Goal: Transaction & Acquisition: Purchase product/service

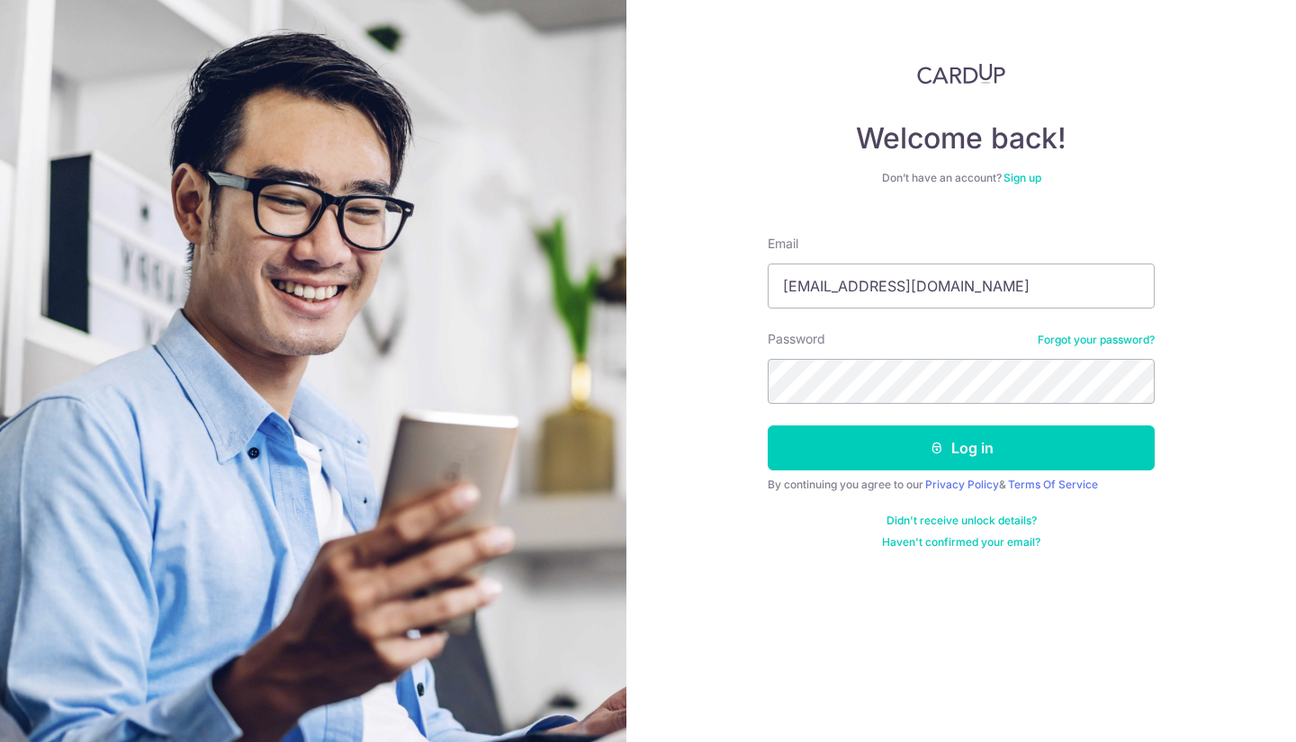
type input "lynnxie81@gmail.com"
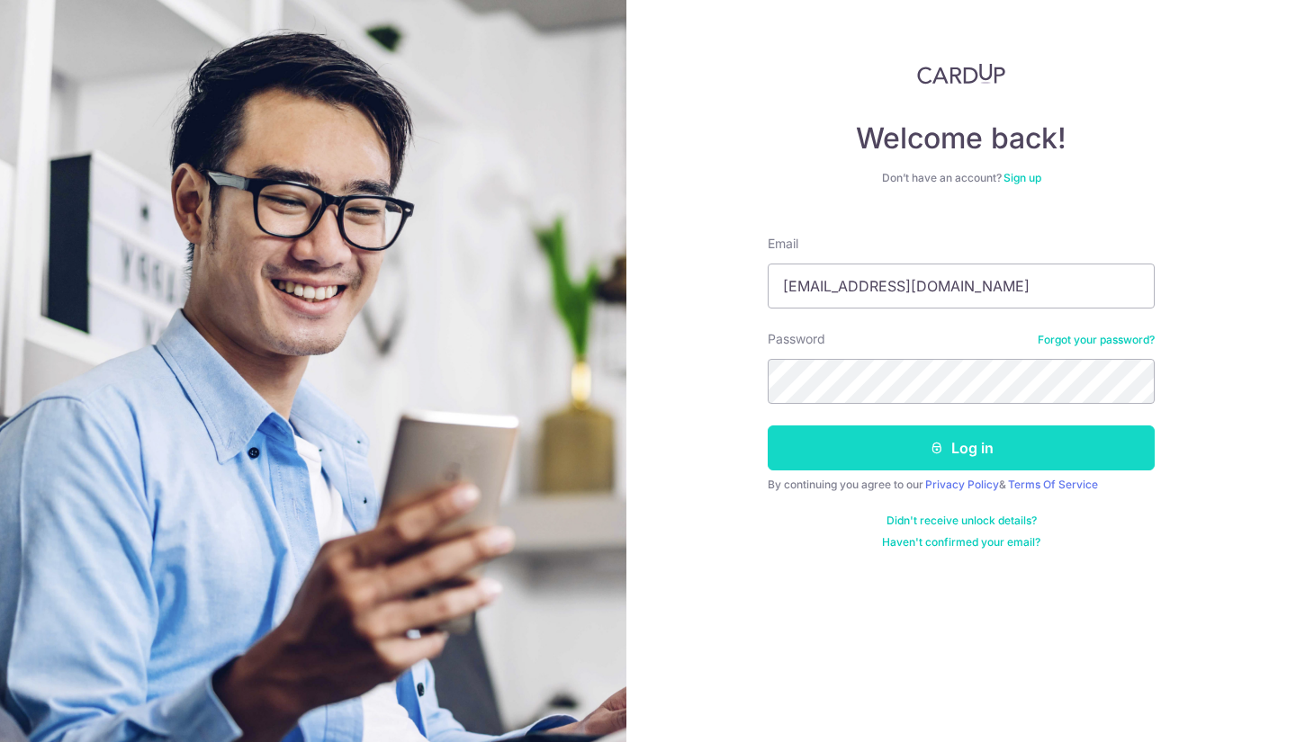
click at [937, 447] on icon "submit" at bounding box center [937, 448] width 14 height 14
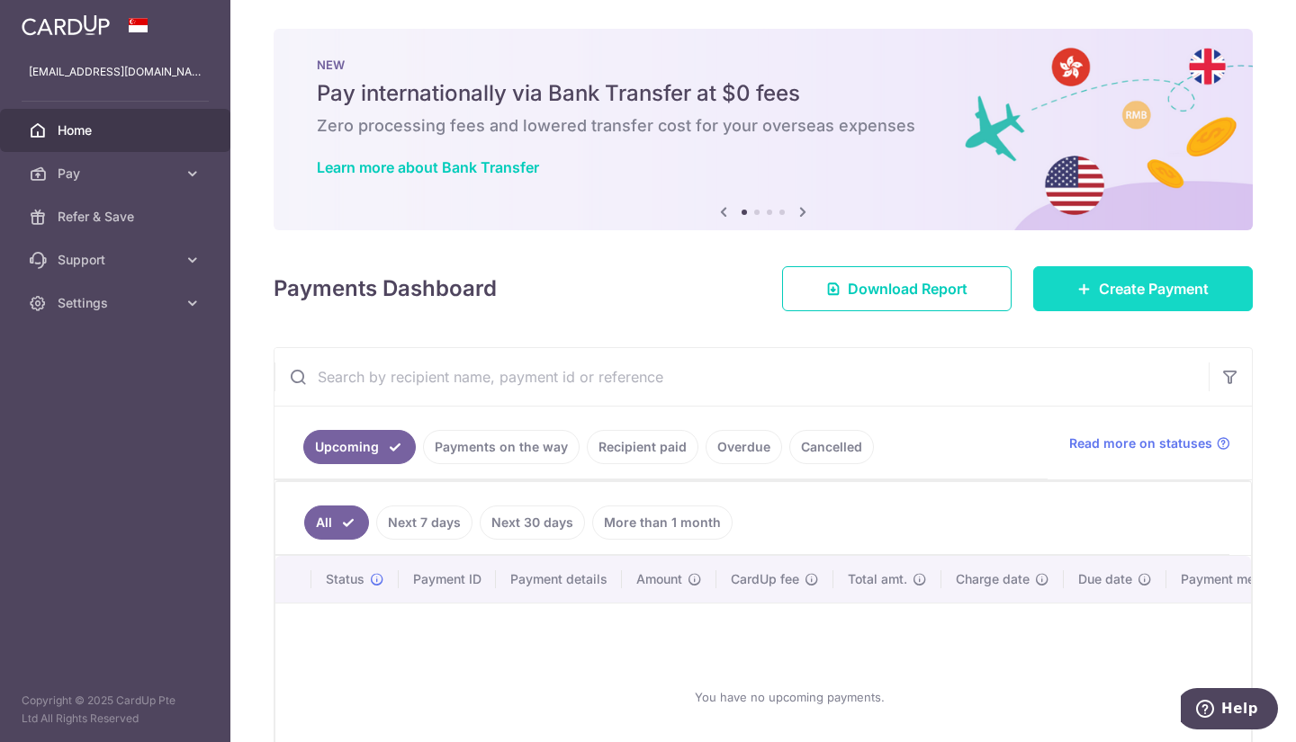
click at [1077, 287] on icon at bounding box center [1084, 289] width 14 height 14
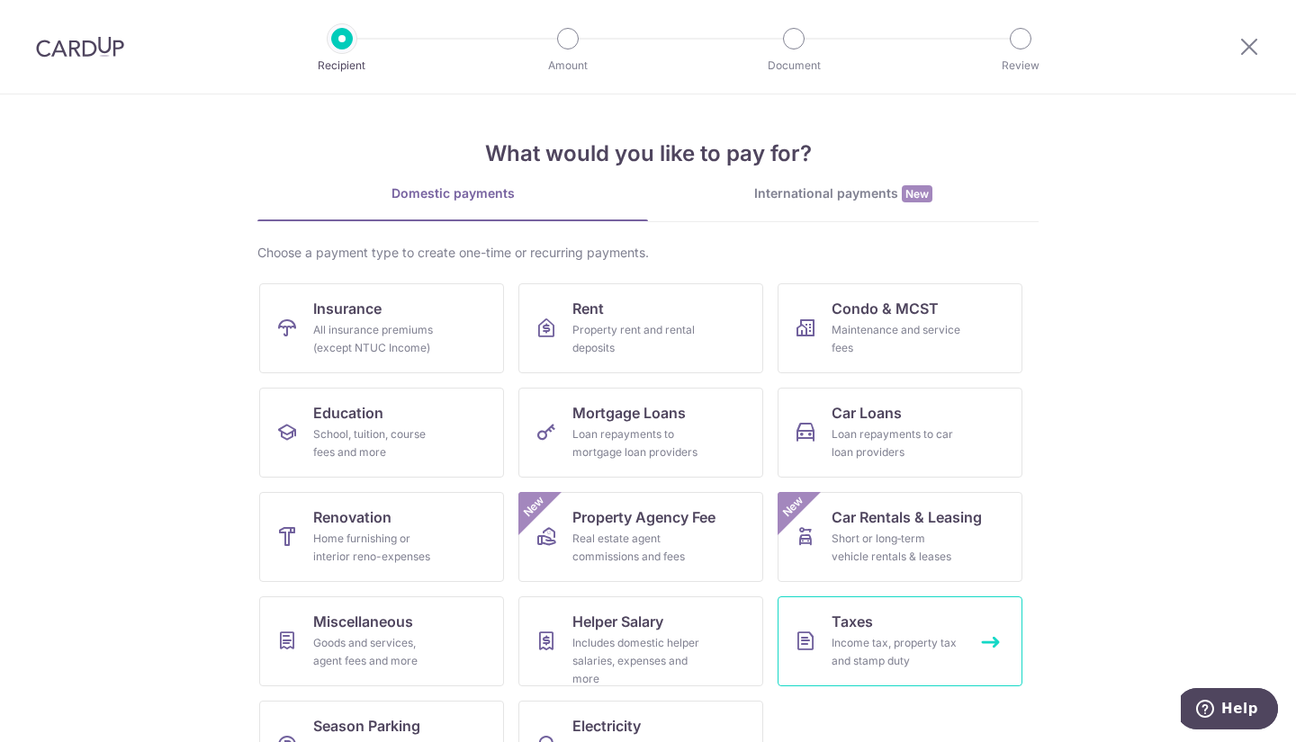
click at [844, 616] on span "Taxes" at bounding box center [852, 622] width 41 height 22
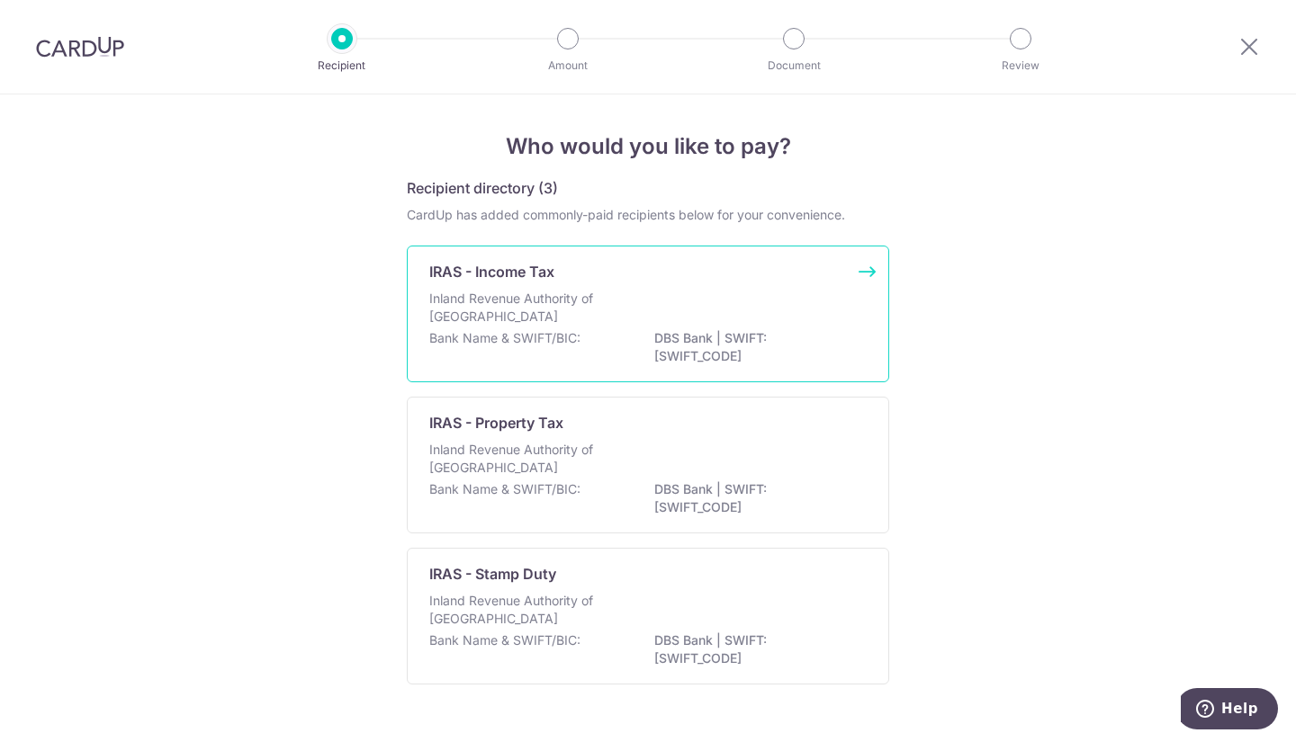
click at [697, 319] on div "Inland Revenue Authority of Singapore" at bounding box center [647, 310] width 437 height 40
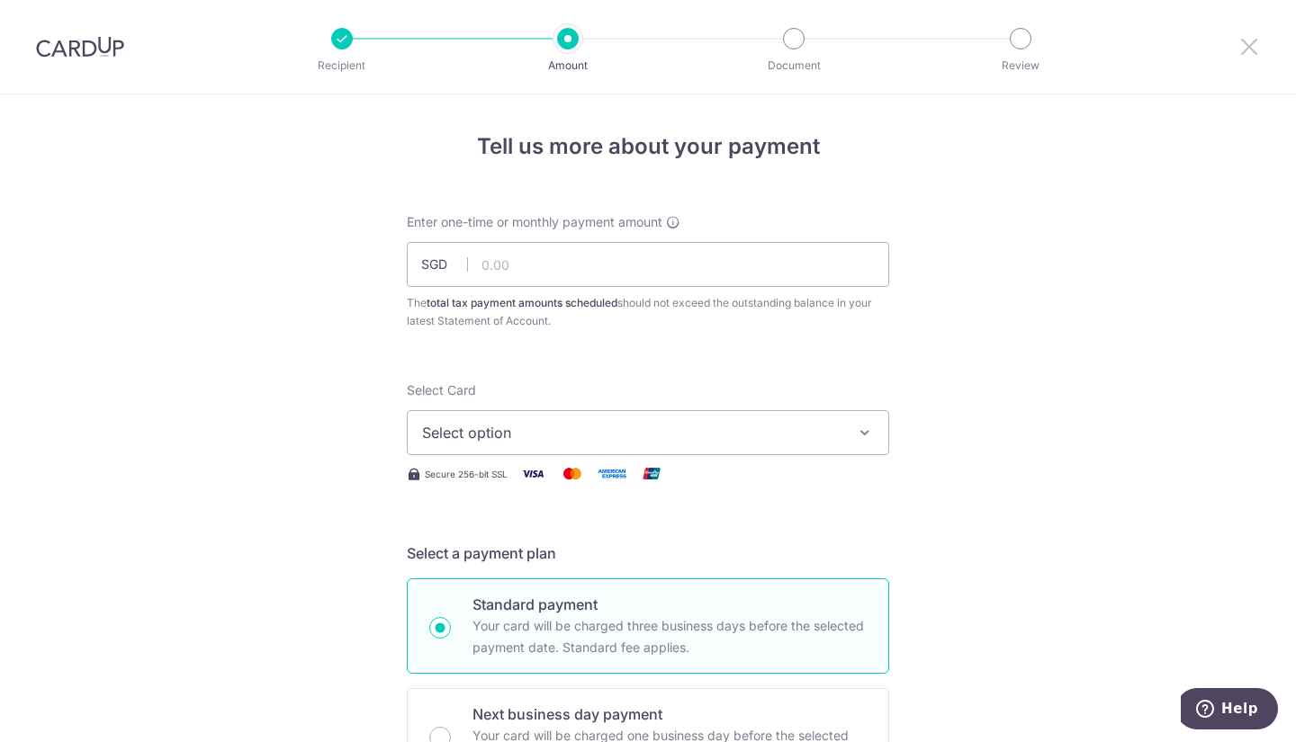
click at [1246, 48] on icon at bounding box center [1249, 46] width 22 height 22
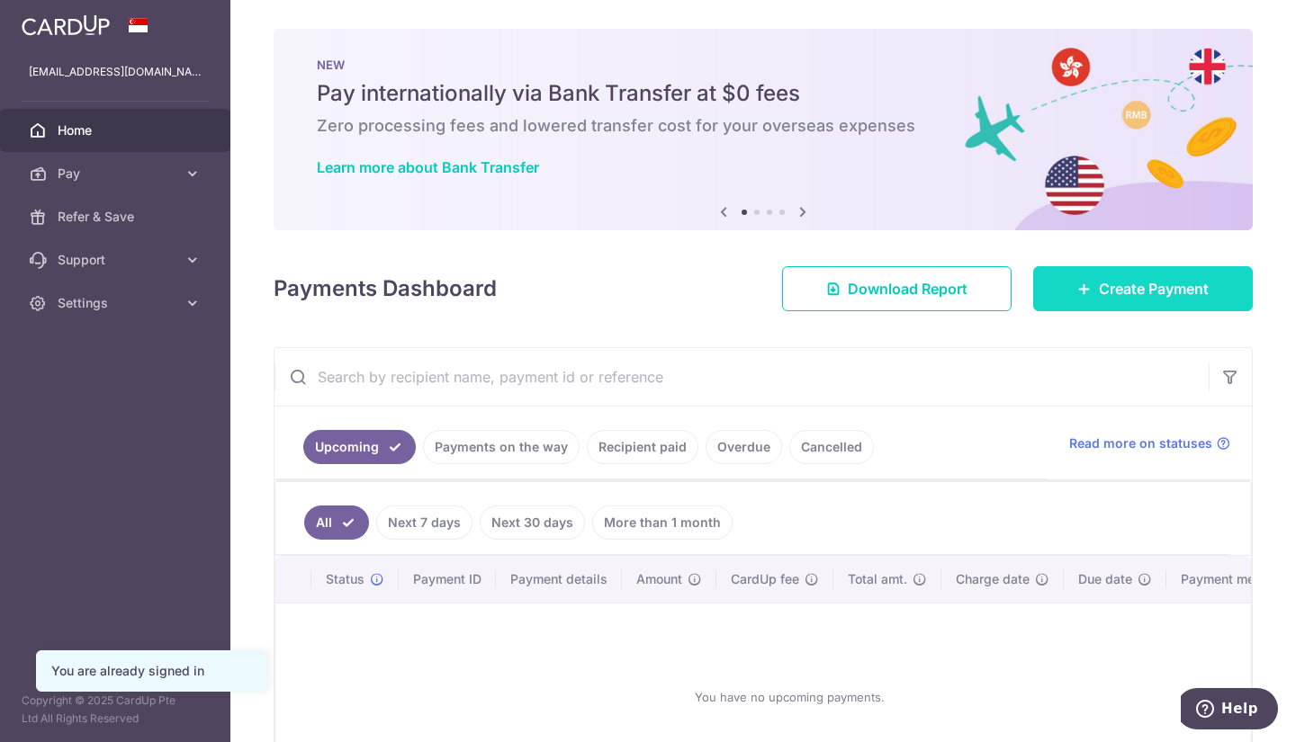
click at [1077, 295] on icon at bounding box center [1084, 289] width 14 height 14
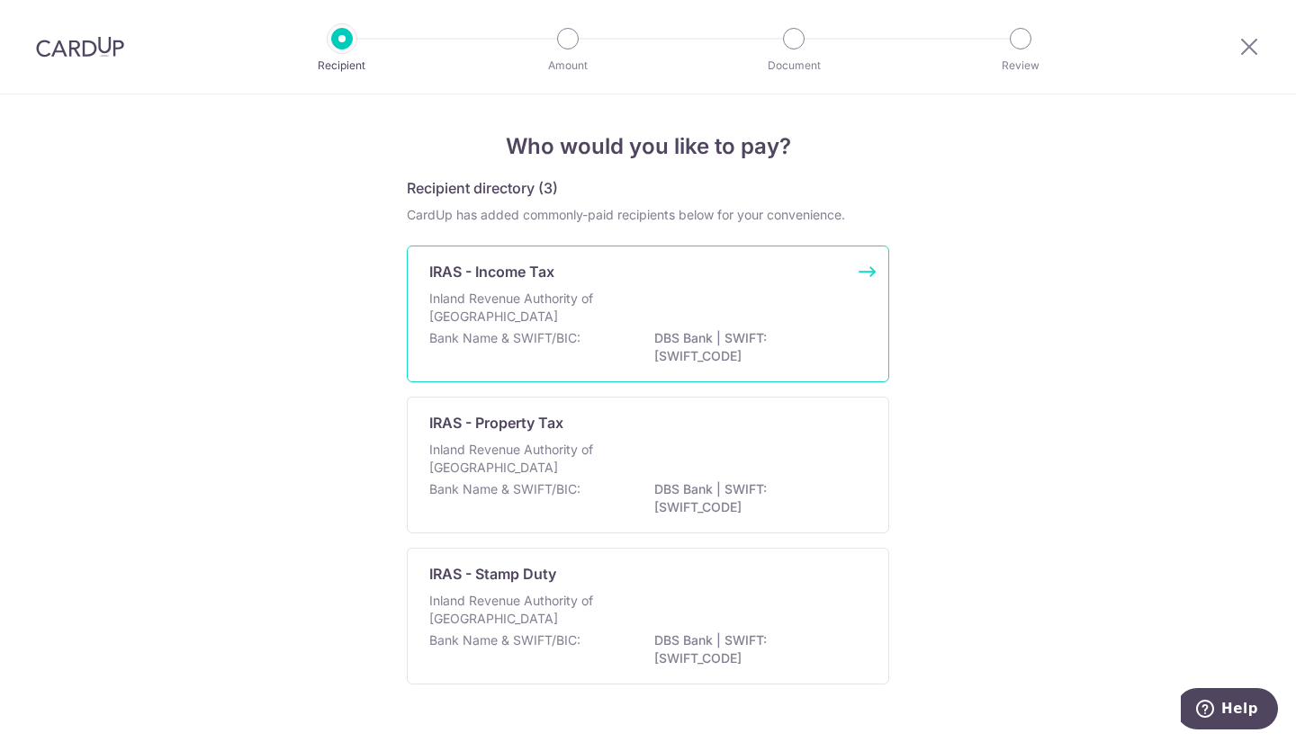
click at [688, 350] on p "DBS Bank | SWIFT: [SWIFT_CODE]" at bounding box center [755, 347] width 202 height 36
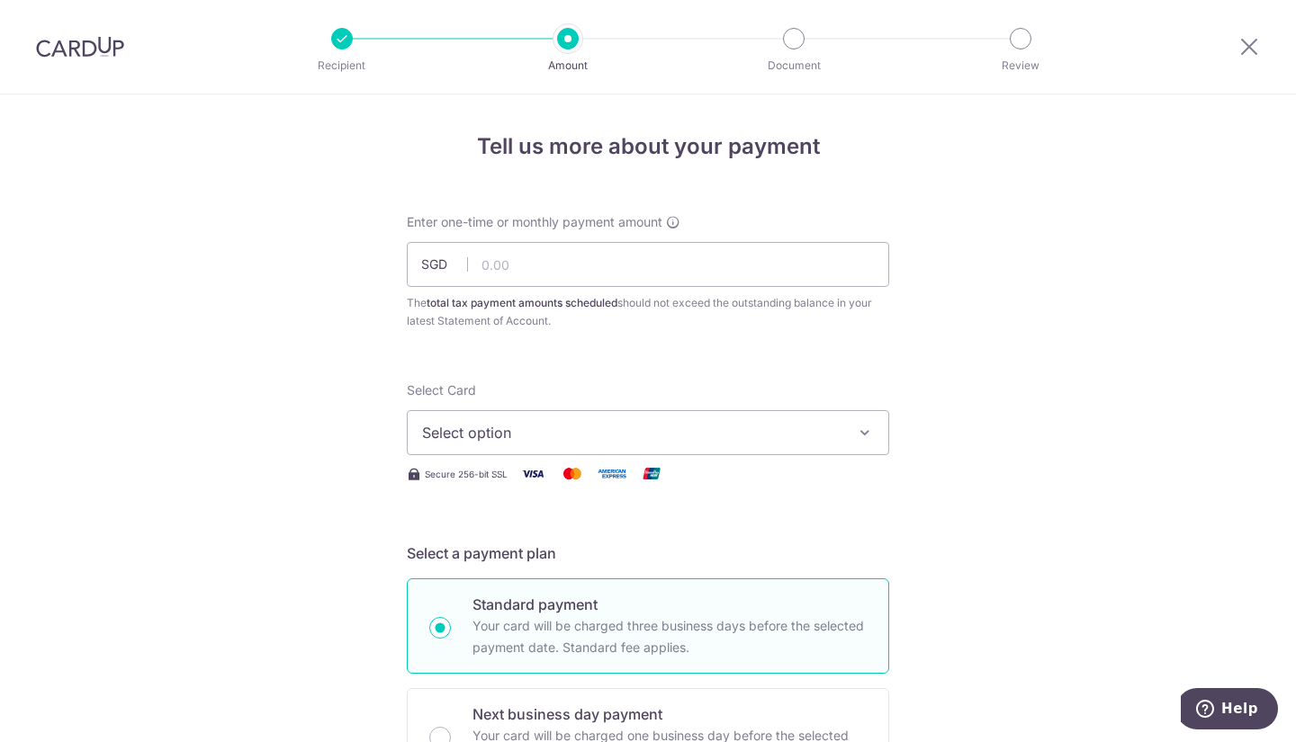
click at [571, 432] on span "Select option" at bounding box center [631, 433] width 419 height 22
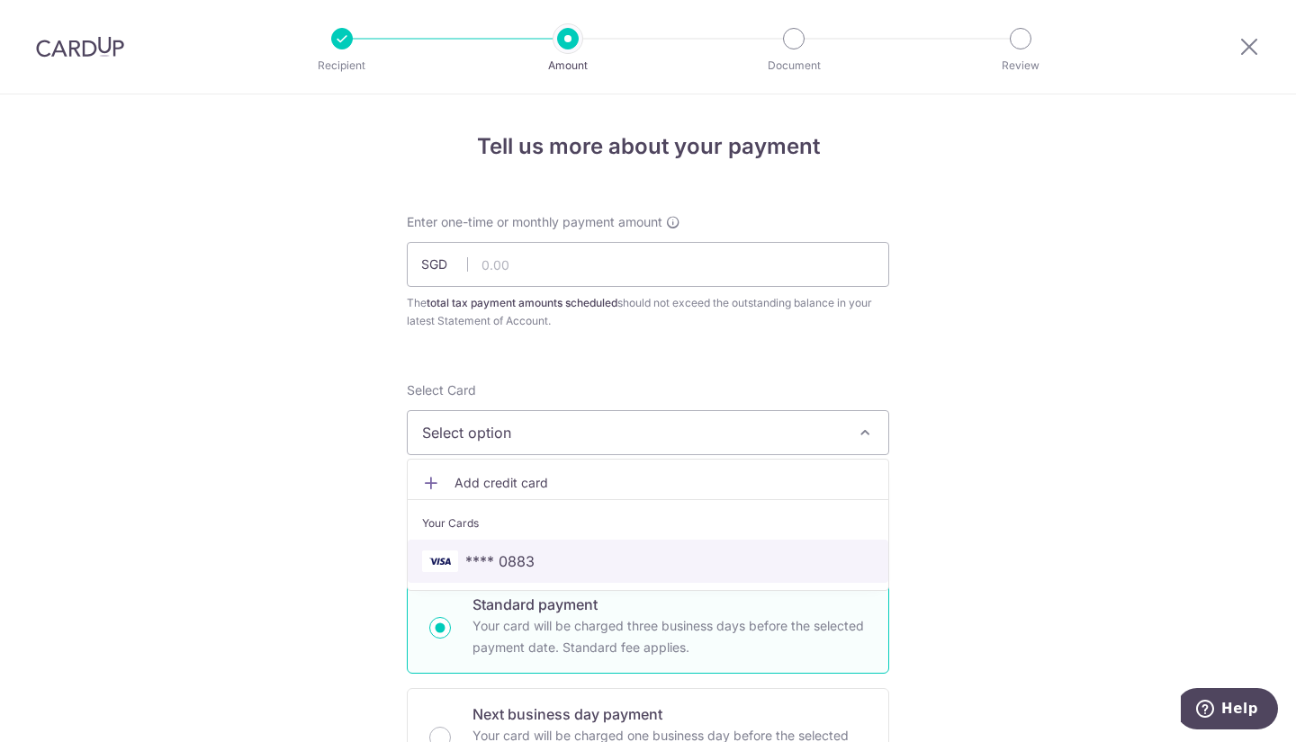
click at [562, 542] on link "**** 0883" at bounding box center [648, 561] width 481 height 43
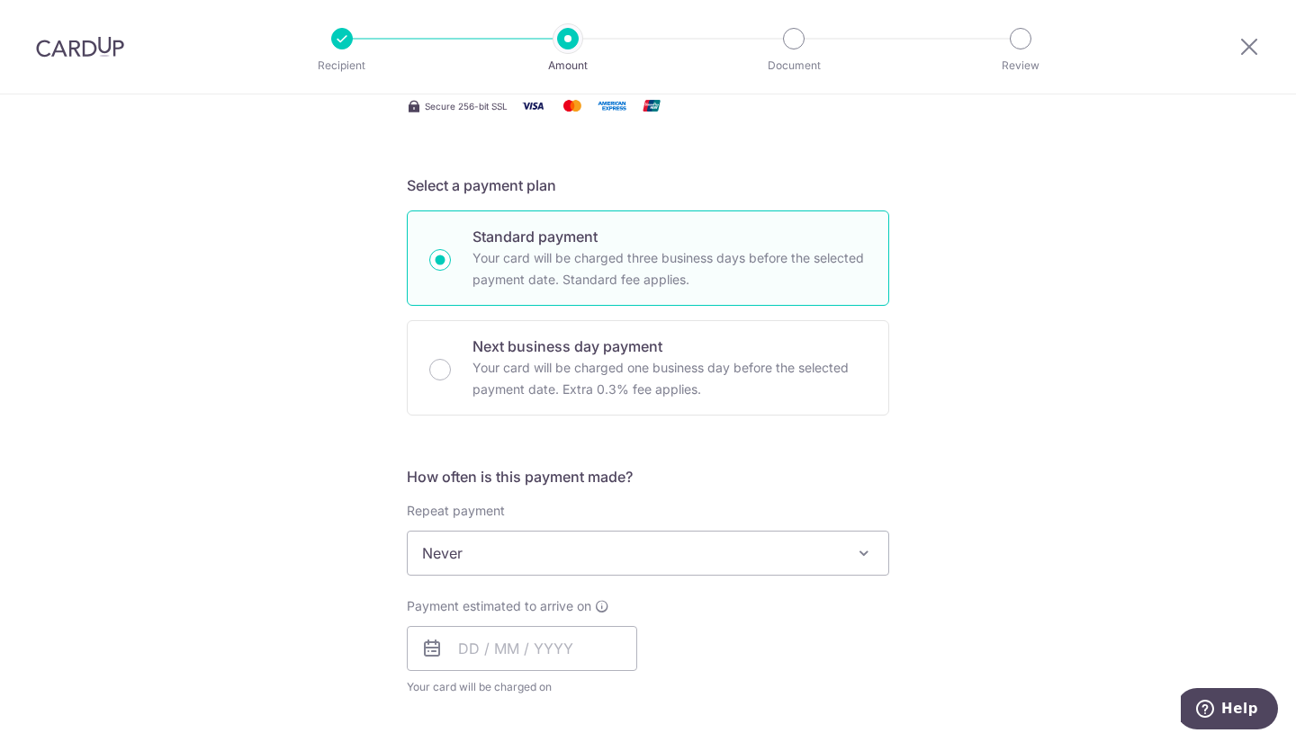
scroll to position [366, 0]
click at [514, 562] on span "Never" at bounding box center [648, 555] width 481 height 43
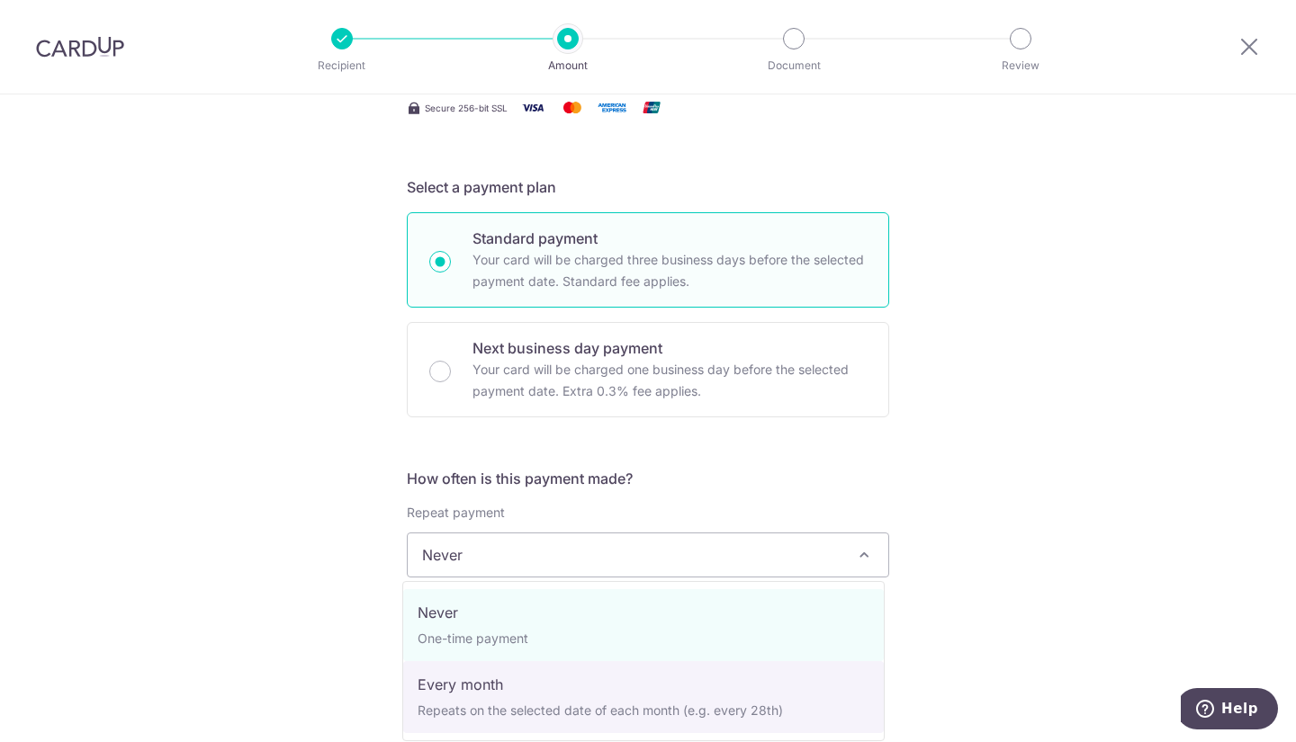
select select "3"
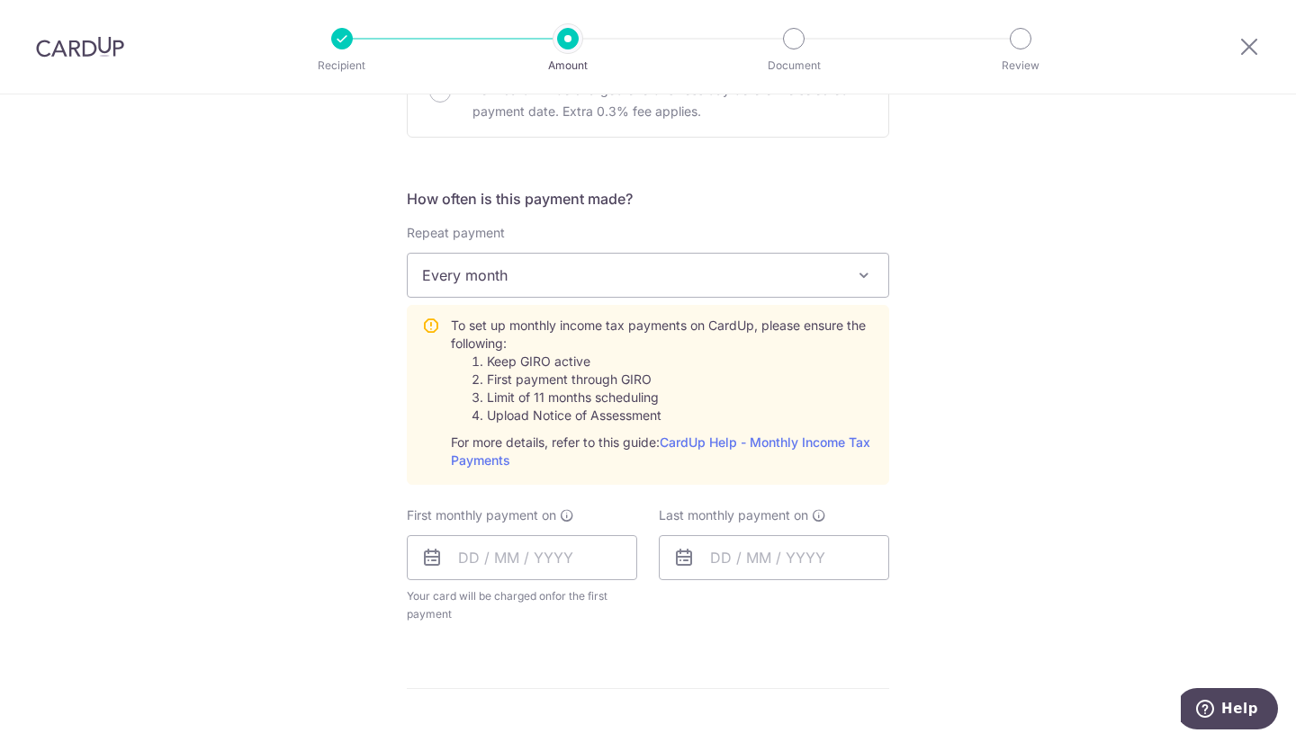
scroll to position [667, 0]
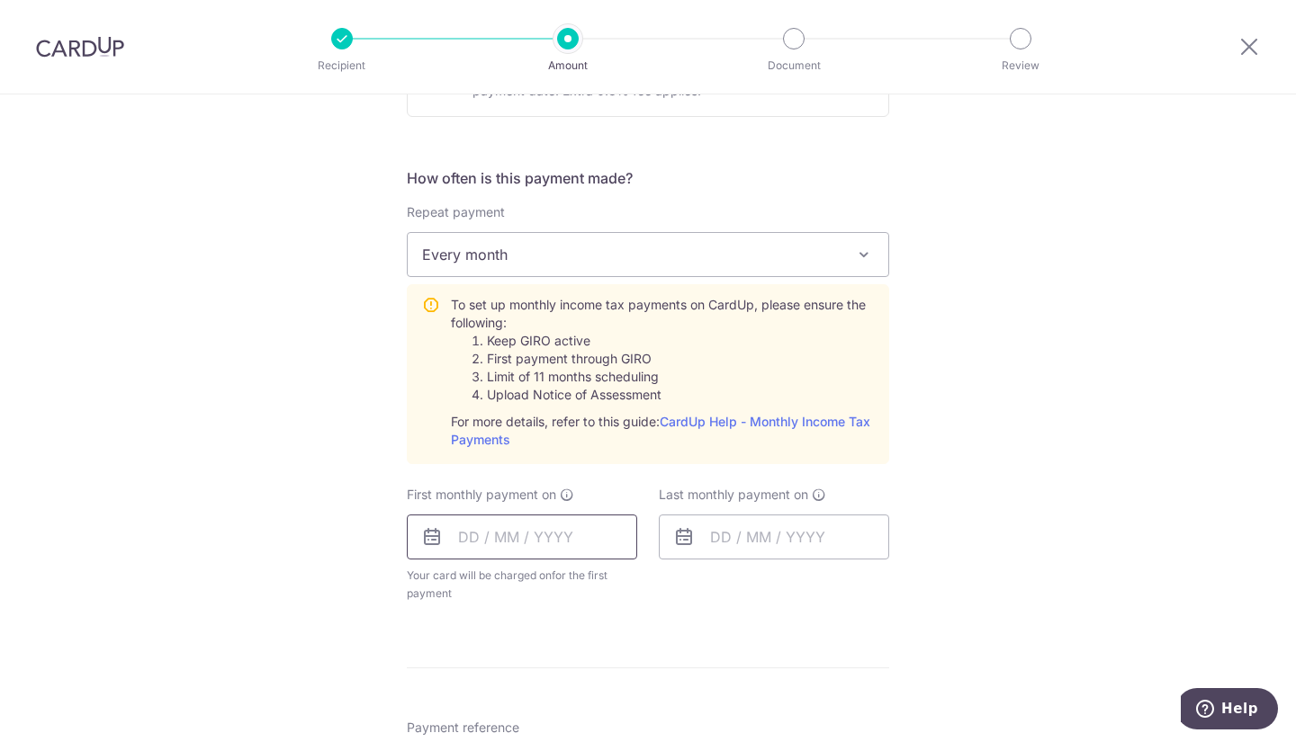
click at [456, 541] on input "text" at bounding box center [522, 537] width 230 height 45
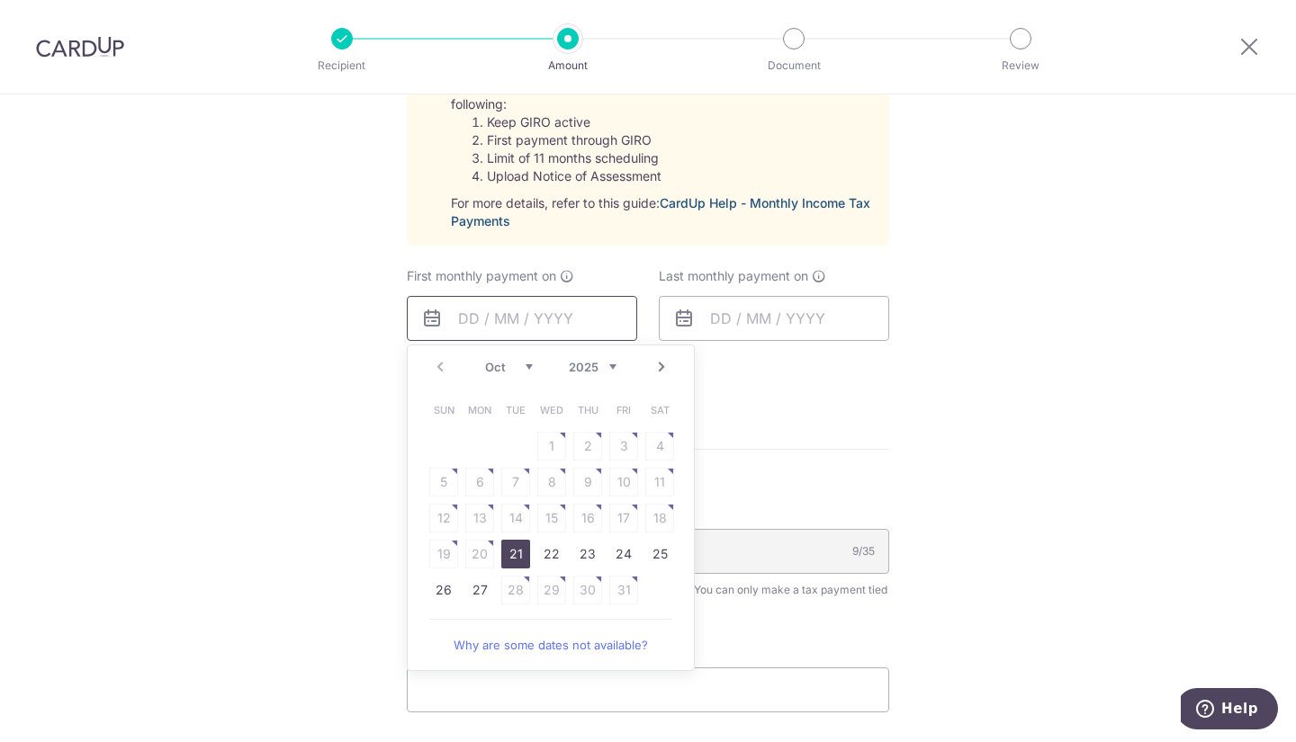
scroll to position [887, 0]
click at [506, 552] on link "21" at bounding box center [515, 552] width 29 height 29
type input "21/10/2025"
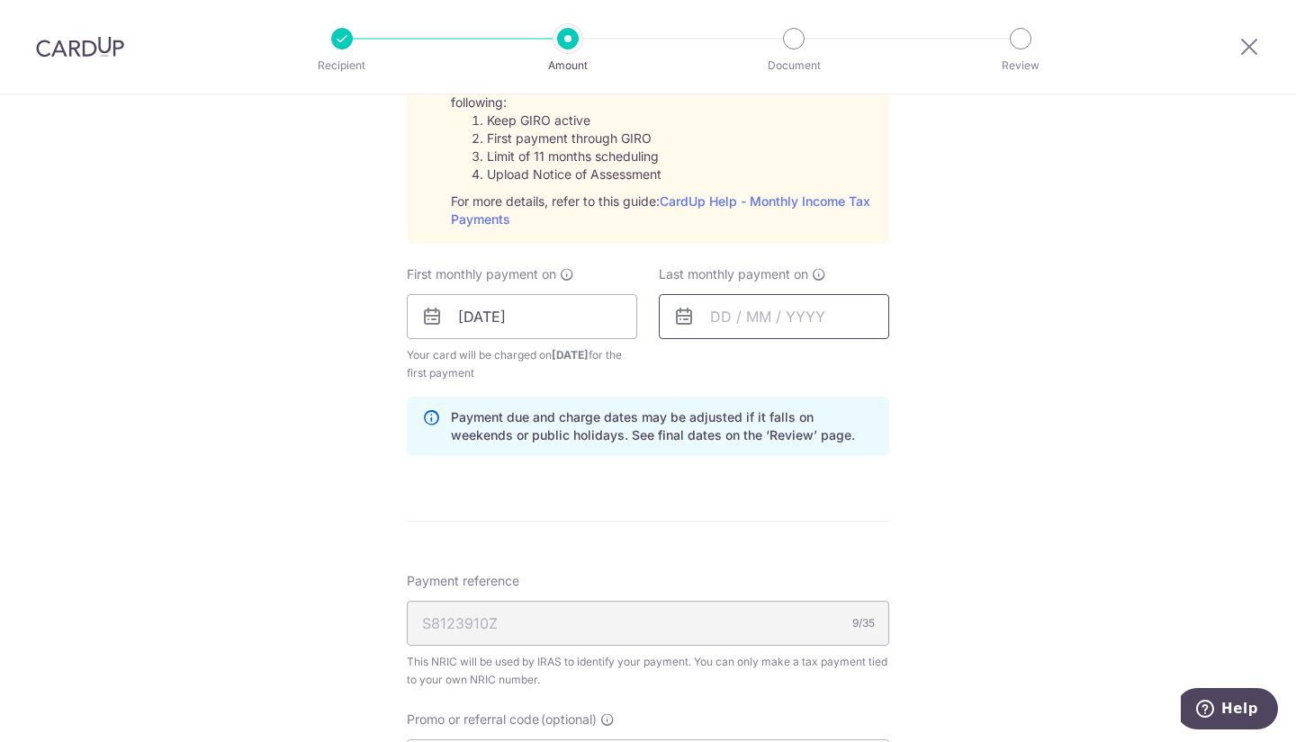
click at [702, 319] on input "text" at bounding box center [774, 316] width 230 height 45
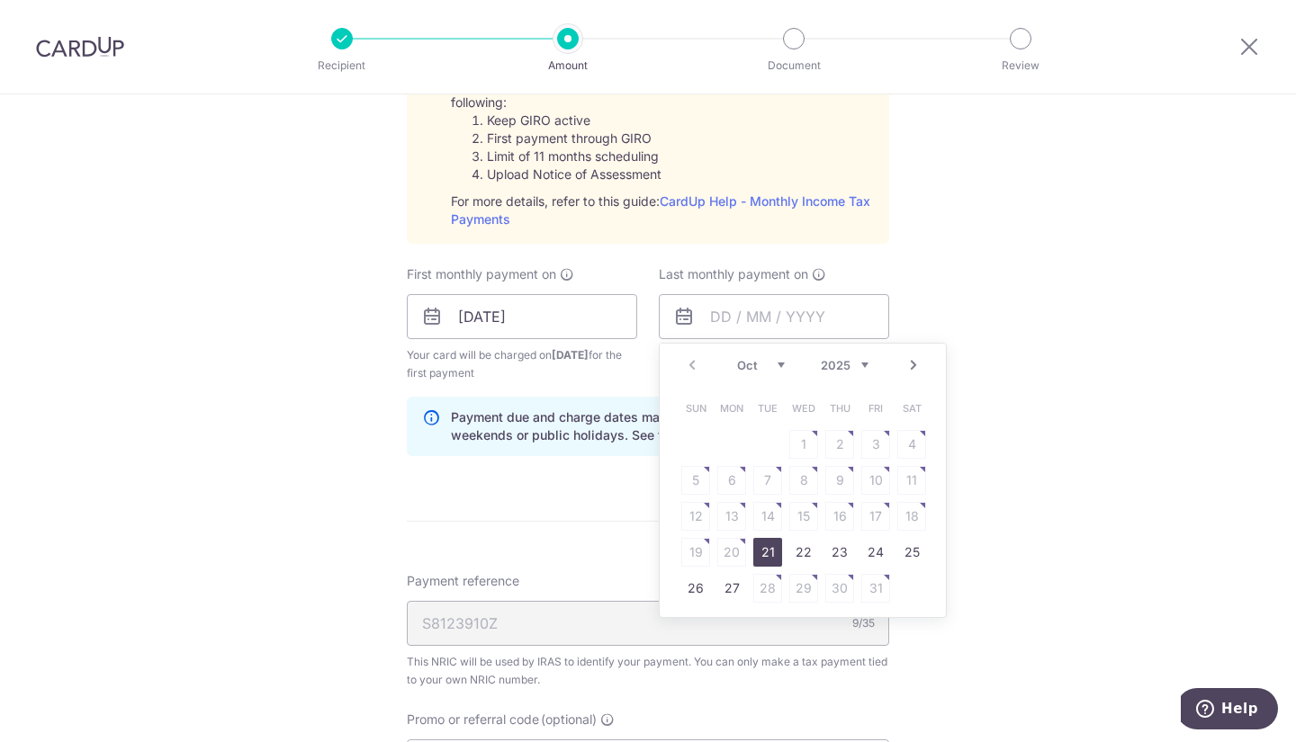
click at [854, 367] on select "2025 2026" at bounding box center [845, 365] width 48 height 14
click at [762, 366] on select "Jan Feb Mar Apr May Jun Jul Aug Sep Oct Nov" at bounding box center [761, 365] width 48 height 14
click at [762, 484] on link "8" at bounding box center [767, 480] width 29 height 29
type input "08/09/2026"
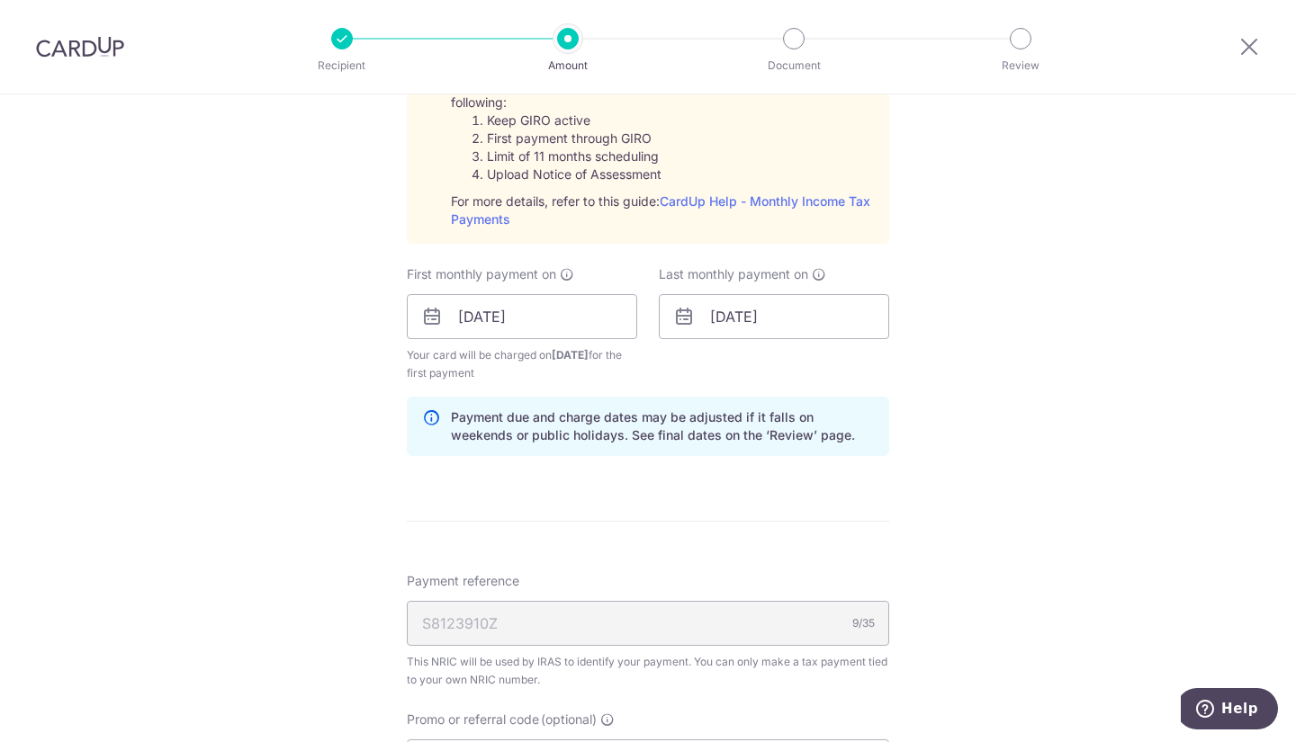
click at [677, 539] on form "Enter one-time or monthly payment amount SGD The total tax payment amounts sche…" at bounding box center [648, 199] width 482 height 1747
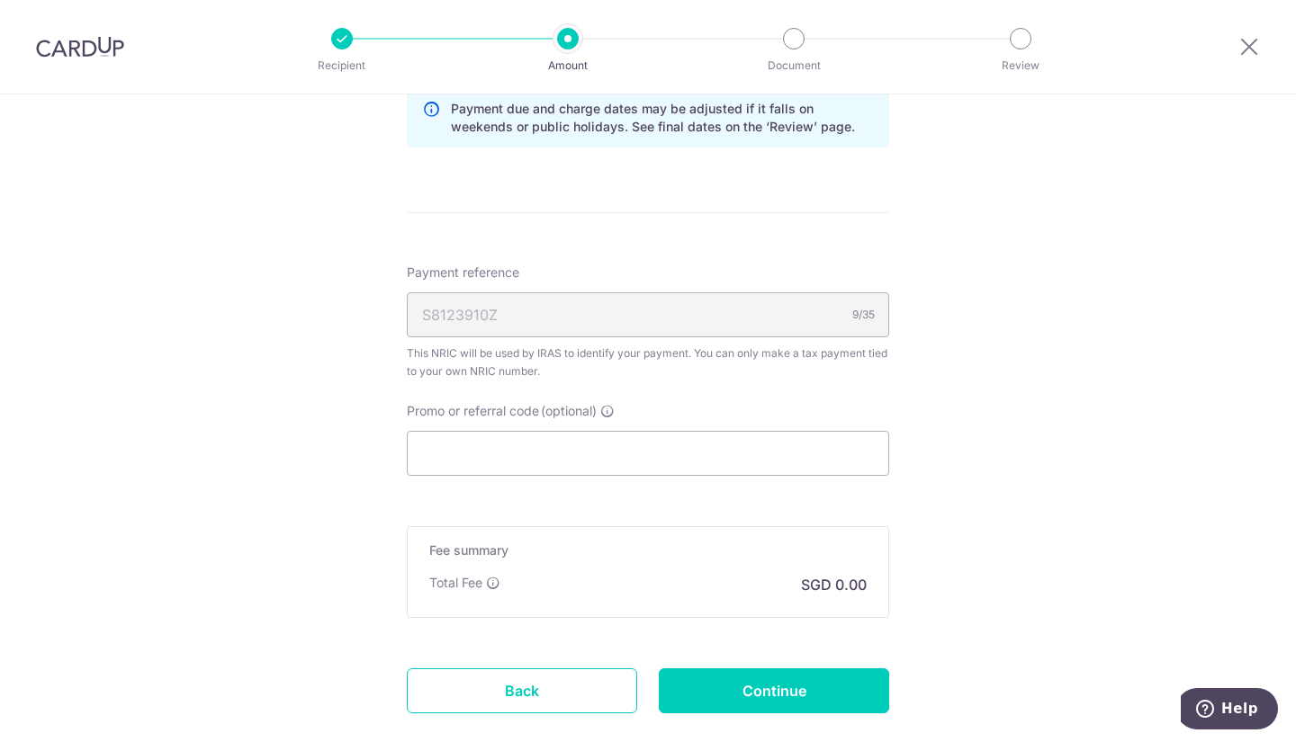
scroll to position [1192, 0]
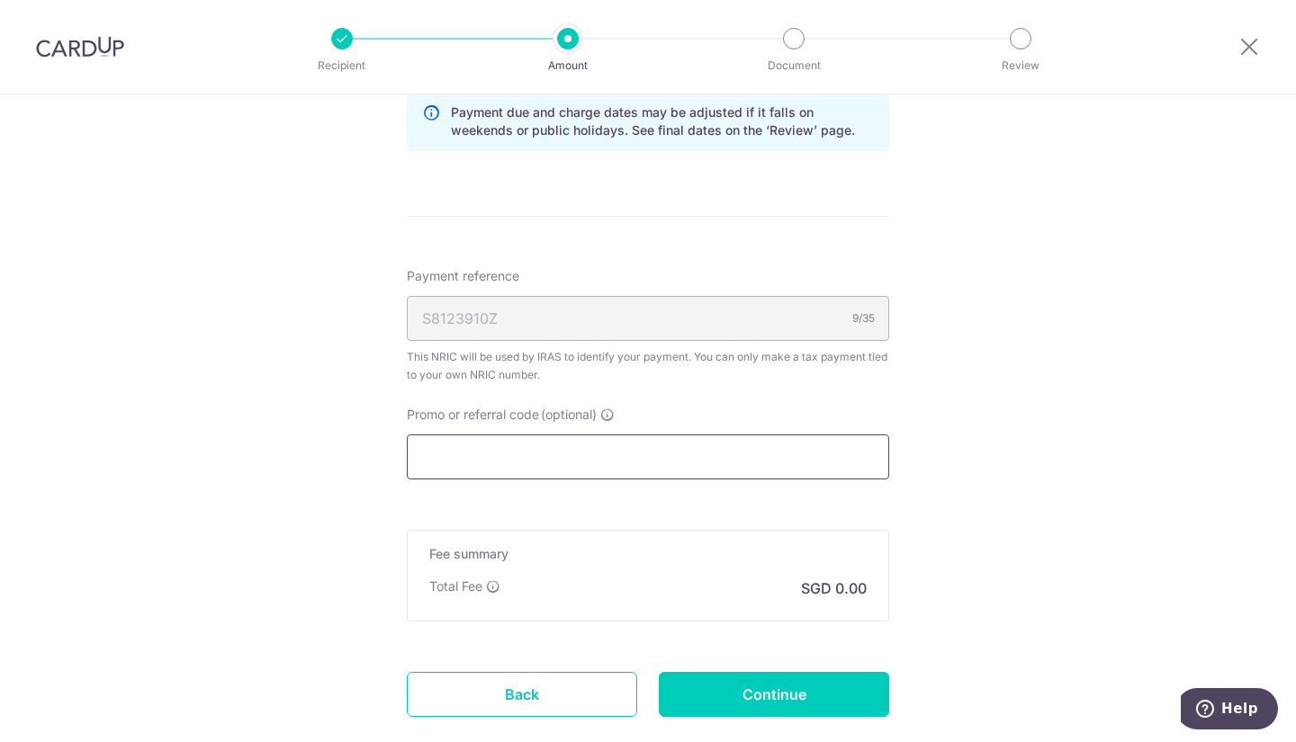
click at [449, 463] on input "Promo or referral code (optional)" at bounding box center [648, 457] width 482 height 45
paste input "VTAX25R"
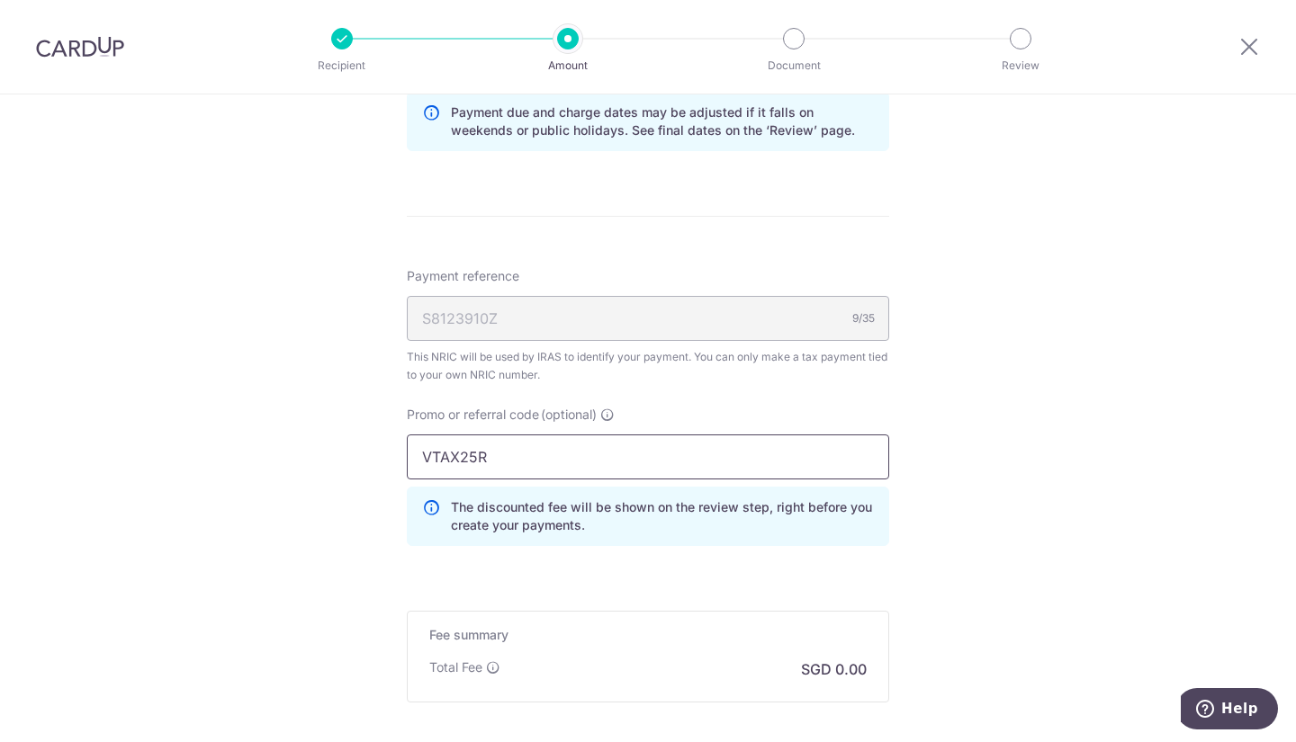
type input "VTAX25R"
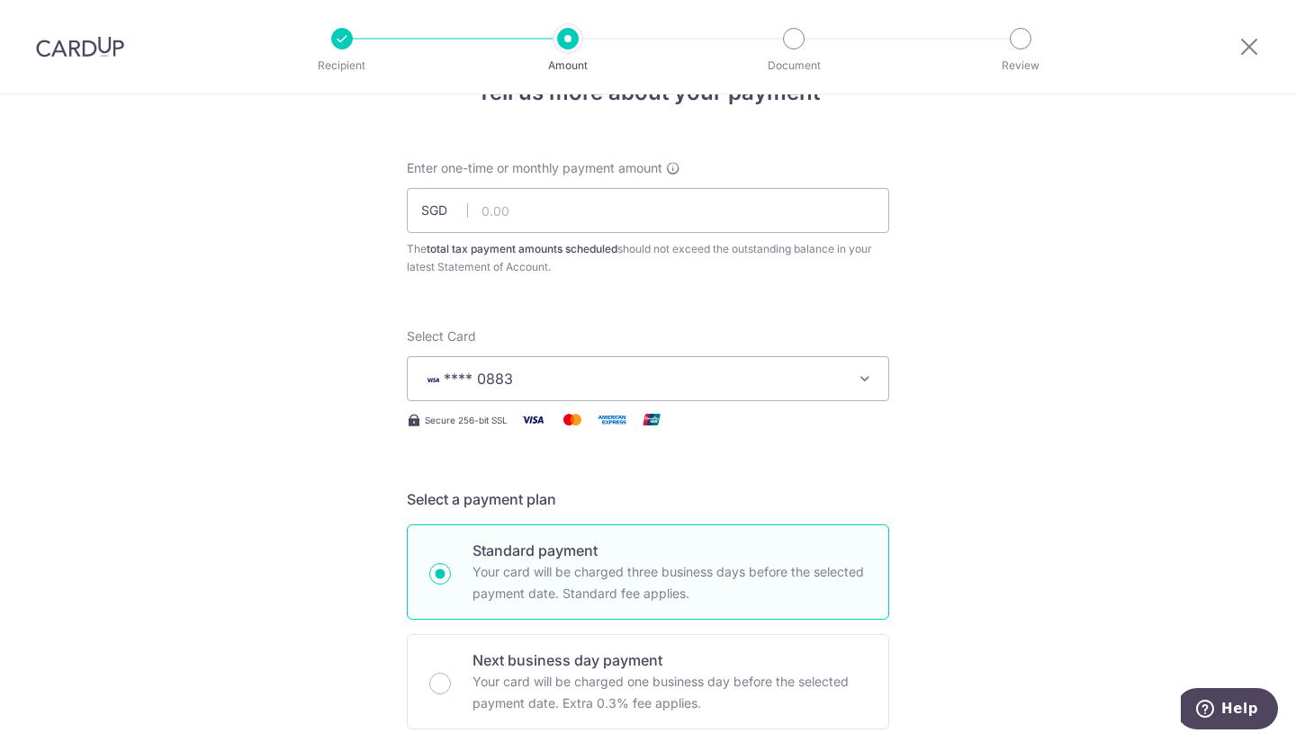
scroll to position [38, 0]
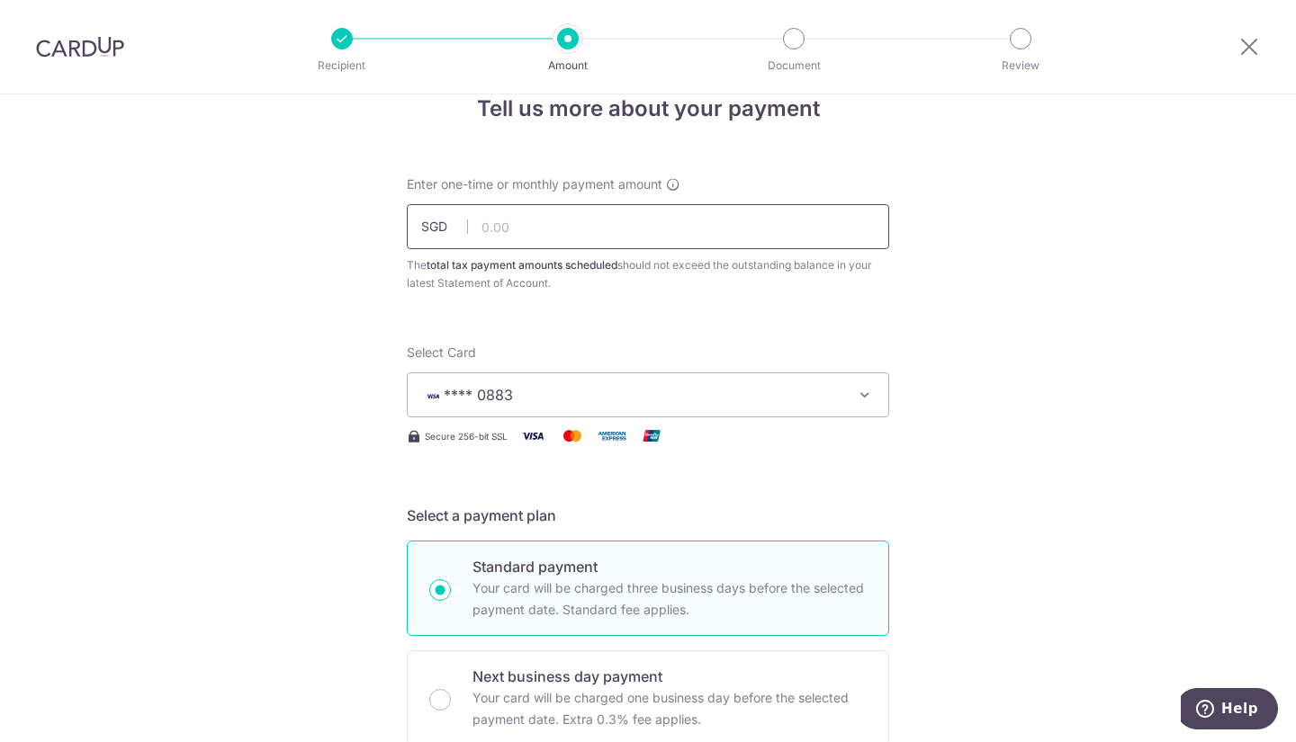
click at [534, 217] on input "text" at bounding box center [648, 226] width 482 height 45
type input "8,856.51"
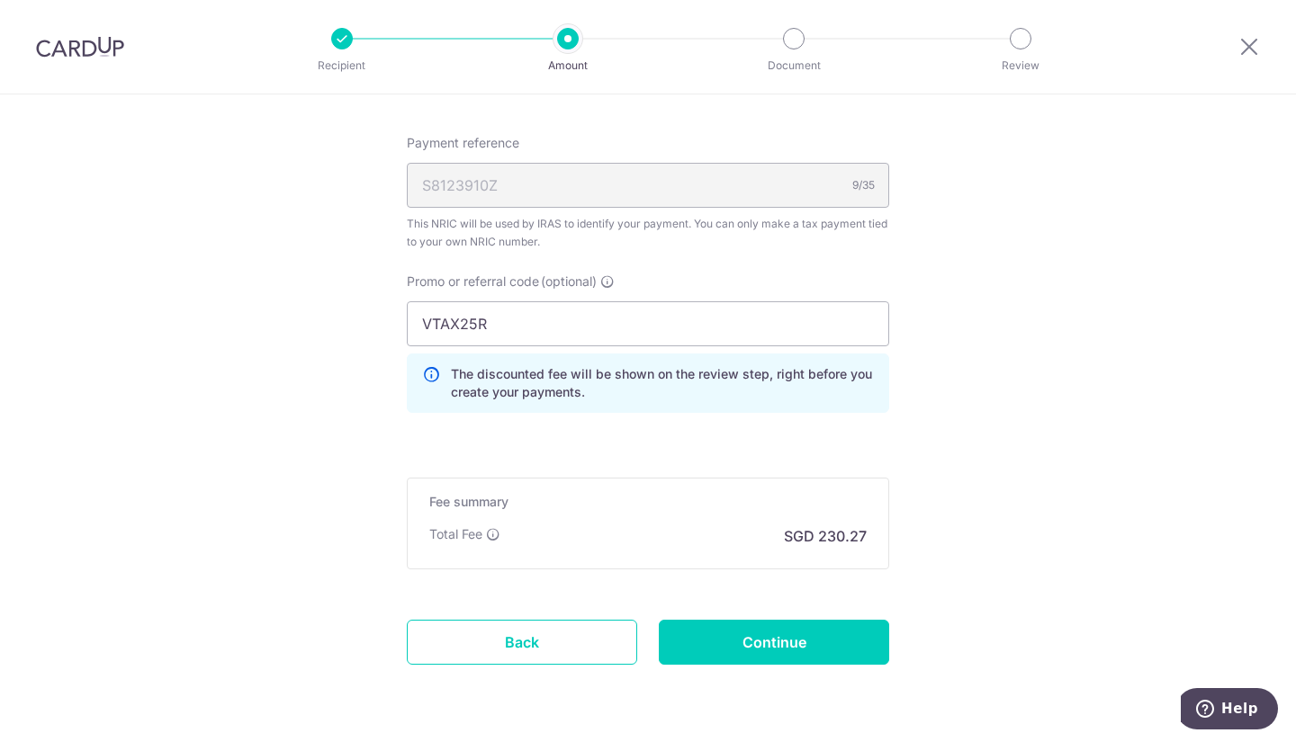
scroll to position [1359, 0]
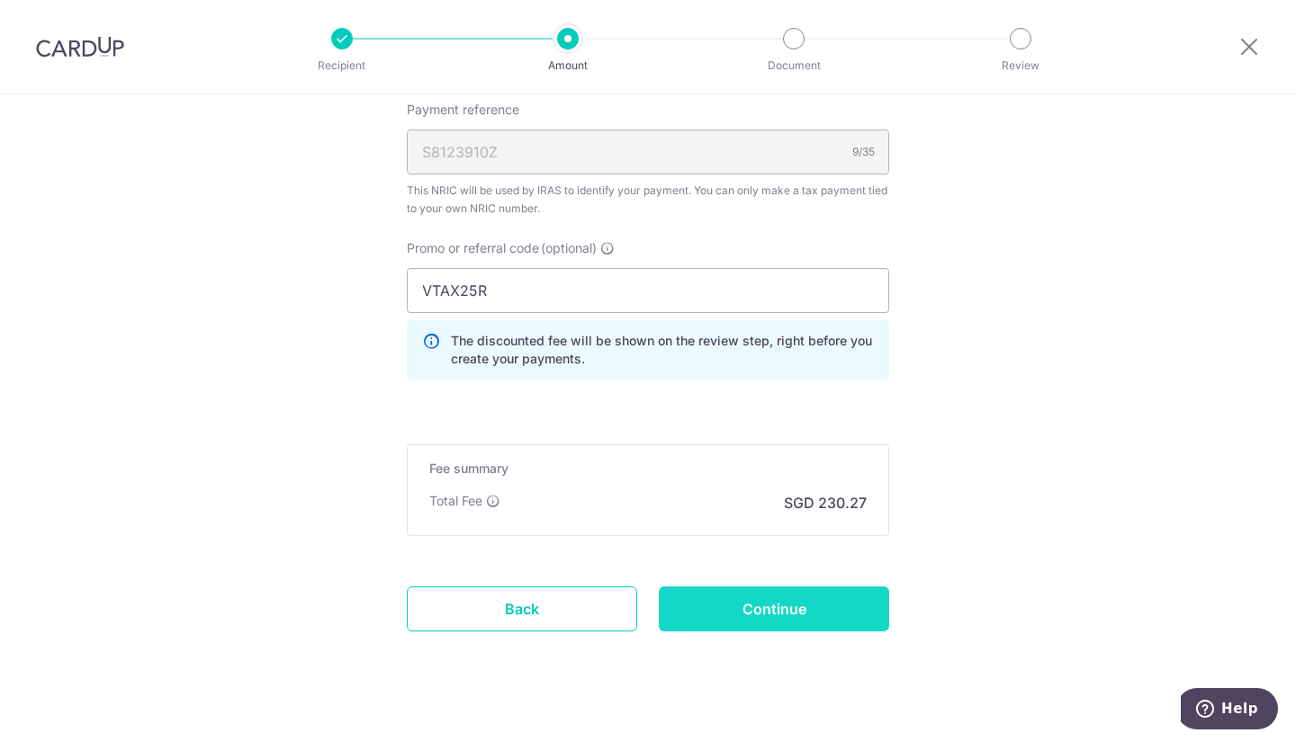
click at [716, 616] on input "Continue" at bounding box center [774, 609] width 230 height 45
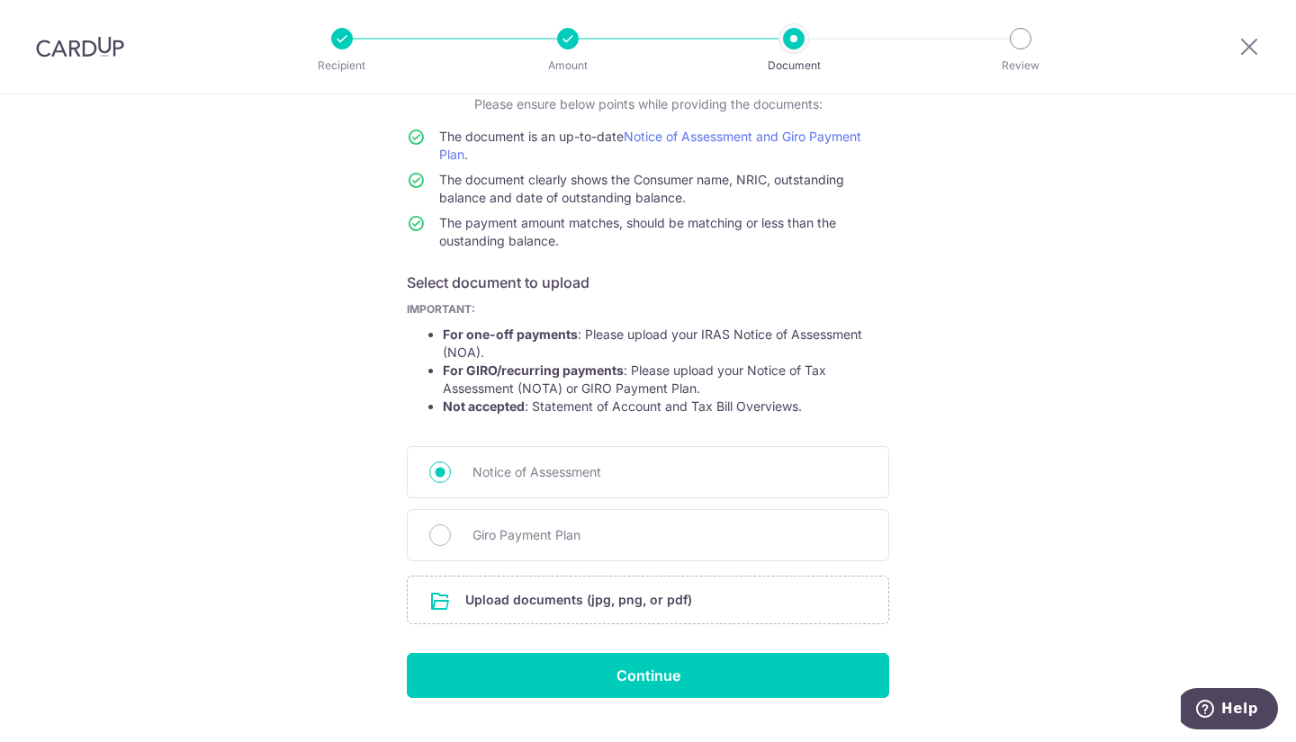
scroll to position [176, 0]
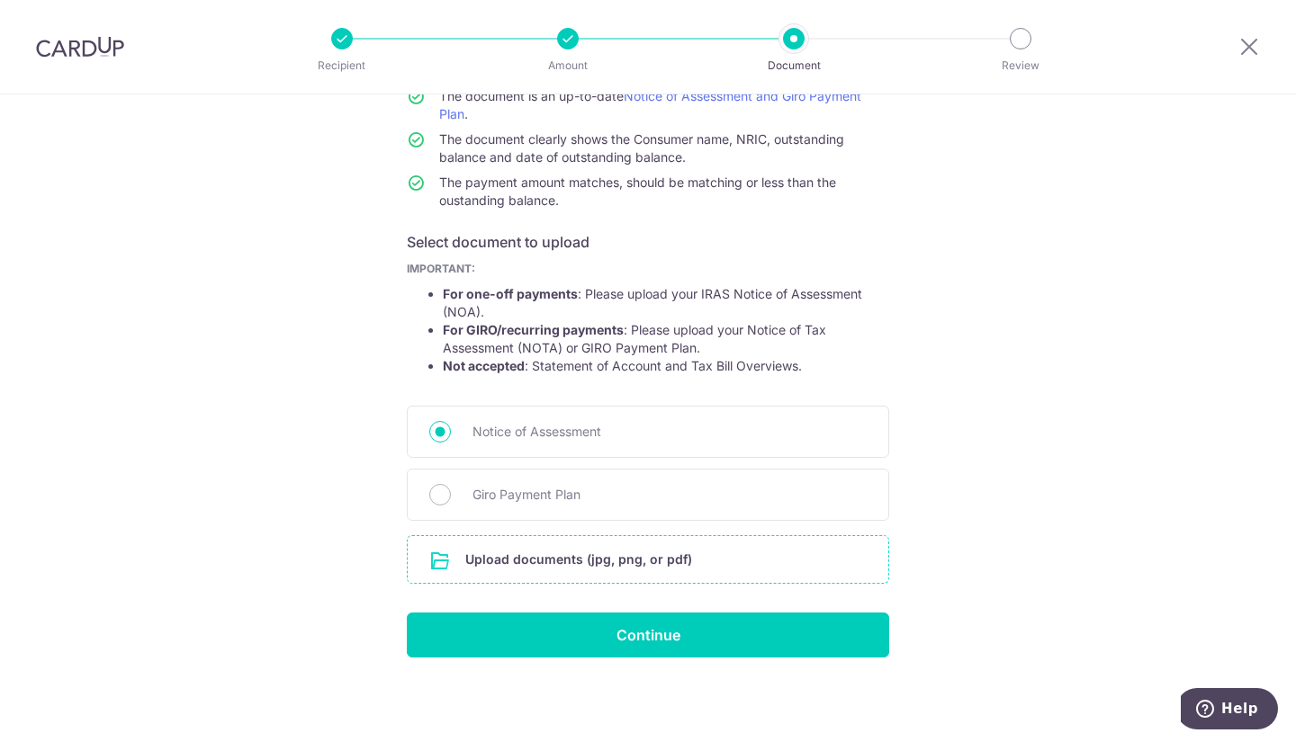
click at [544, 554] on input "file" at bounding box center [648, 559] width 481 height 47
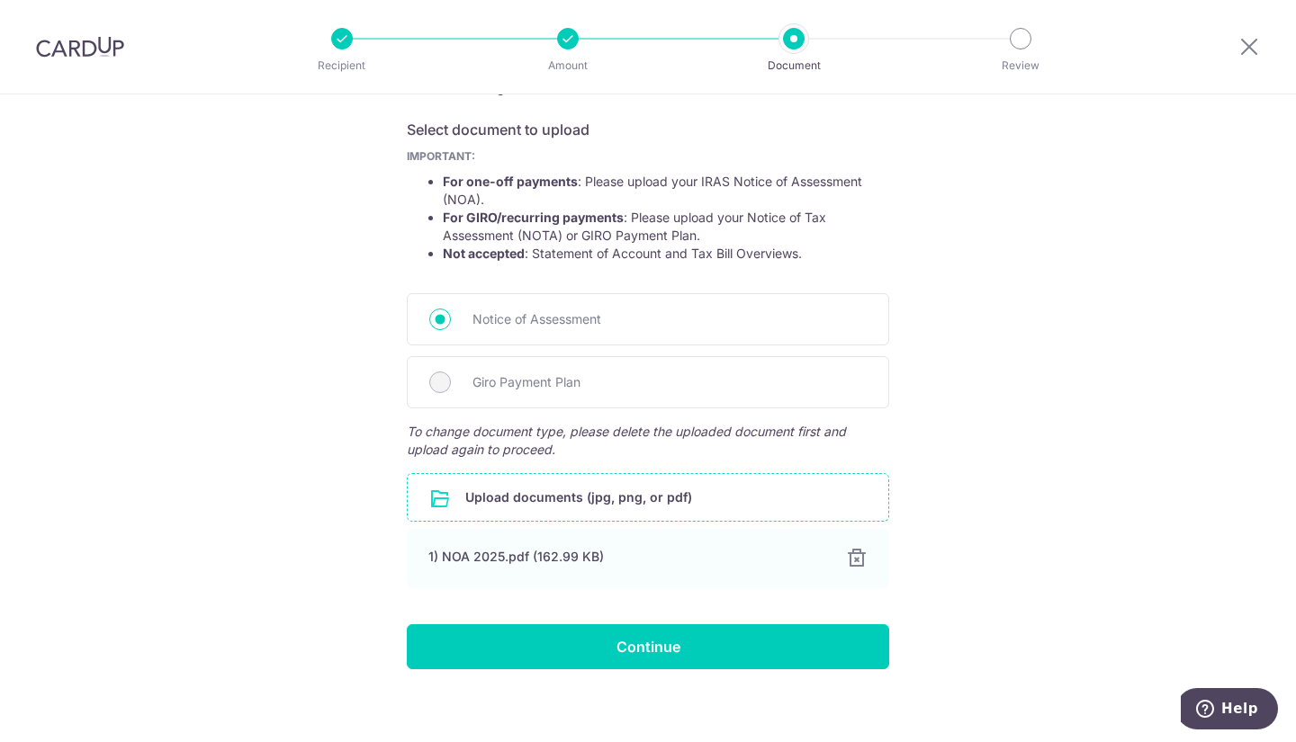
scroll to position [301, 0]
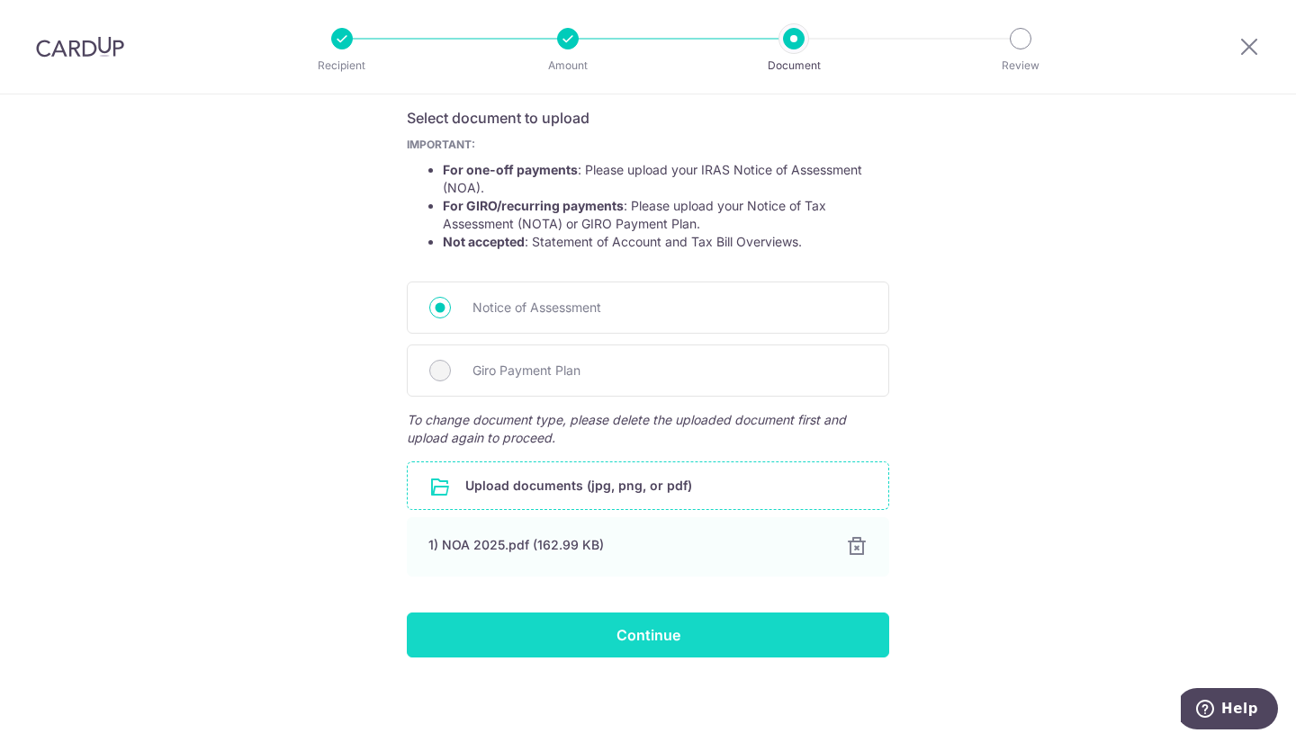
click at [533, 639] on input "Continue" at bounding box center [648, 635] width 482 height 45
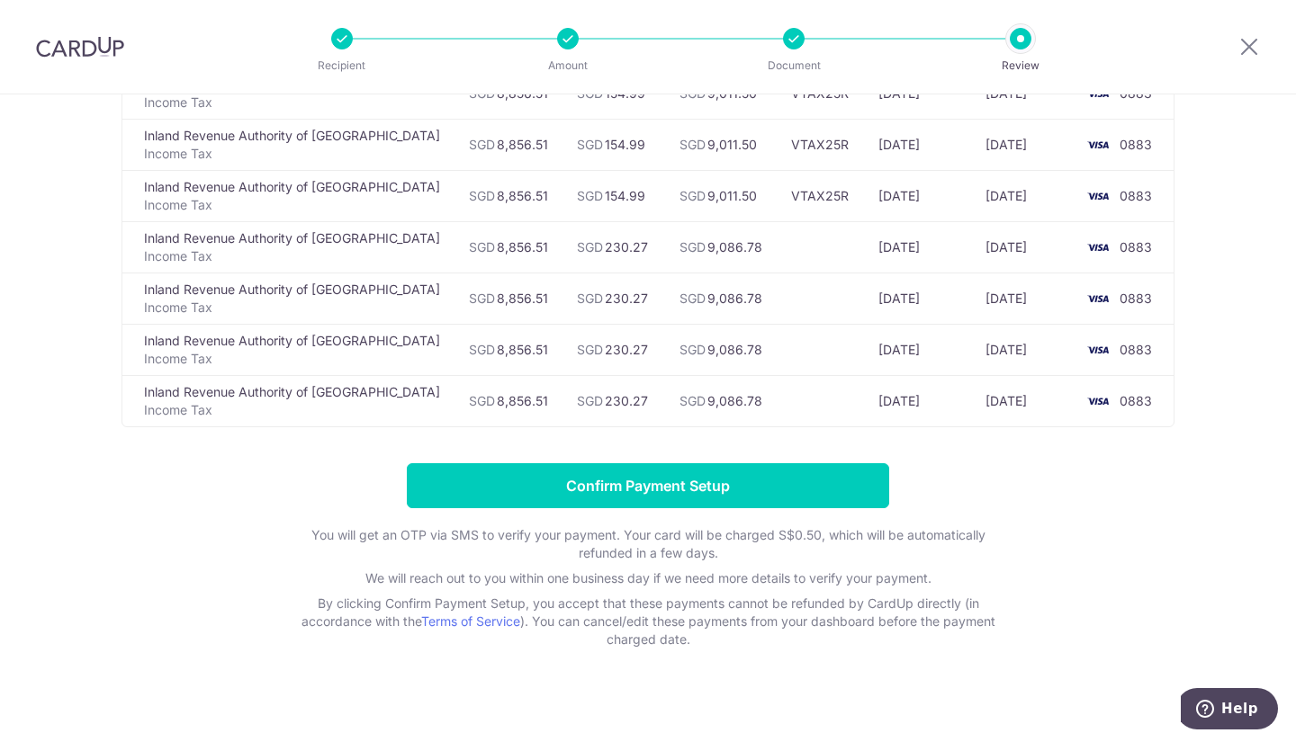
scroll to position [389, 0]
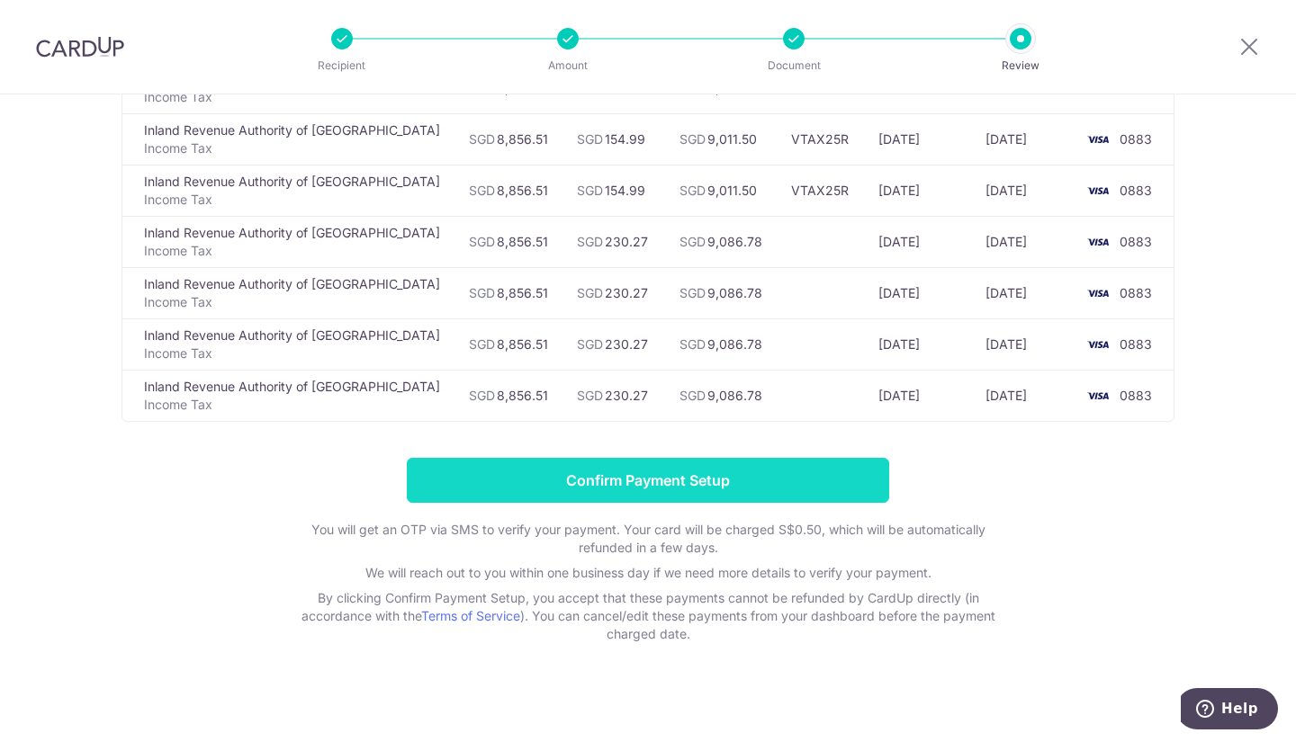
click at [563, 473] on input "Confirm Payment Setup" at bounding box center [648, 480] width 482 height 45
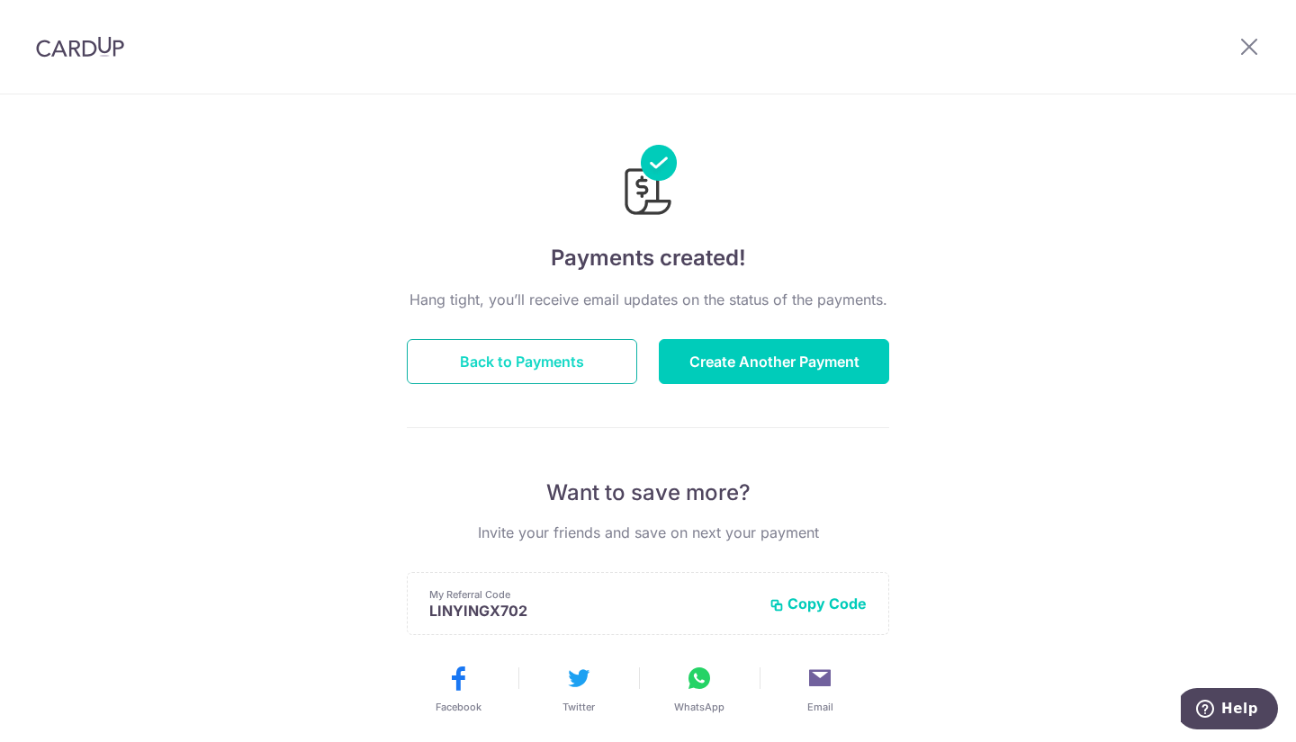
click at [572, 361] on button "Back to Payments" at bounding box center [522, 361] width 230 height 45
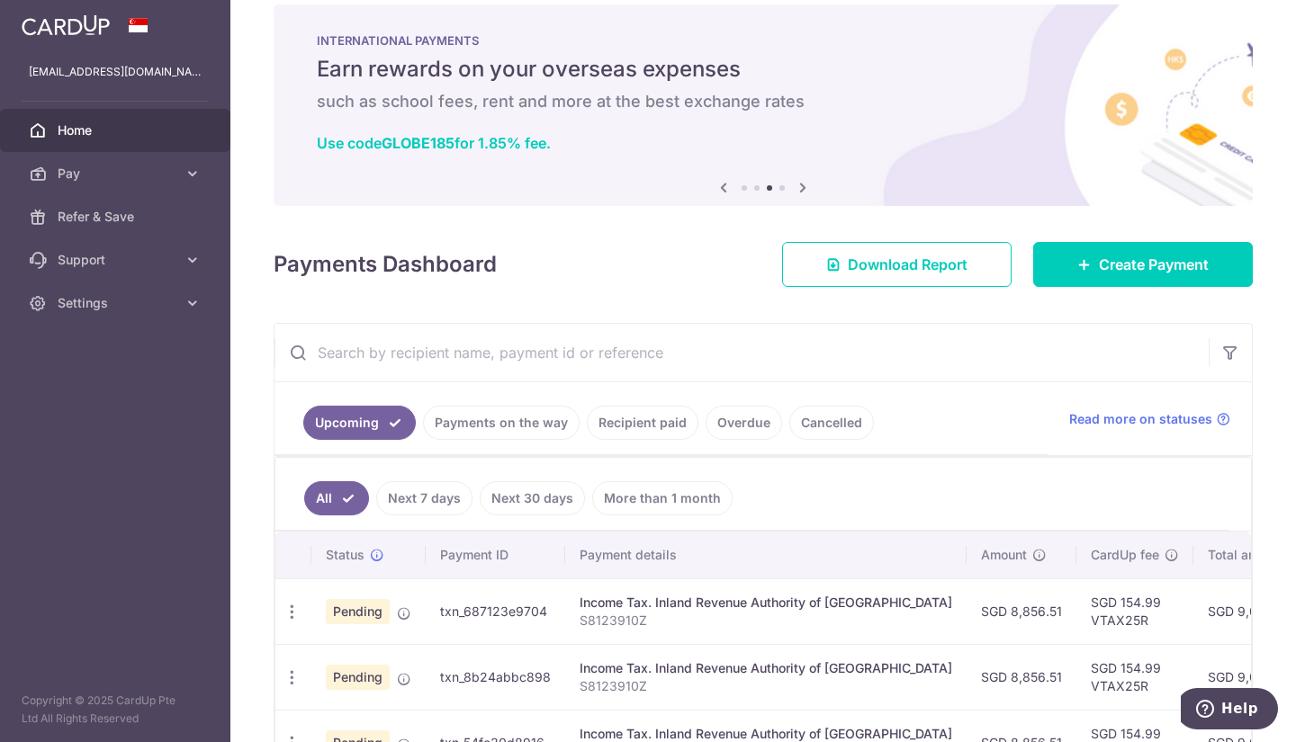
scroll to position [23, 0]
click at [300, 680] on icon "button" at bounding box center [292, 679] width 19 height 19
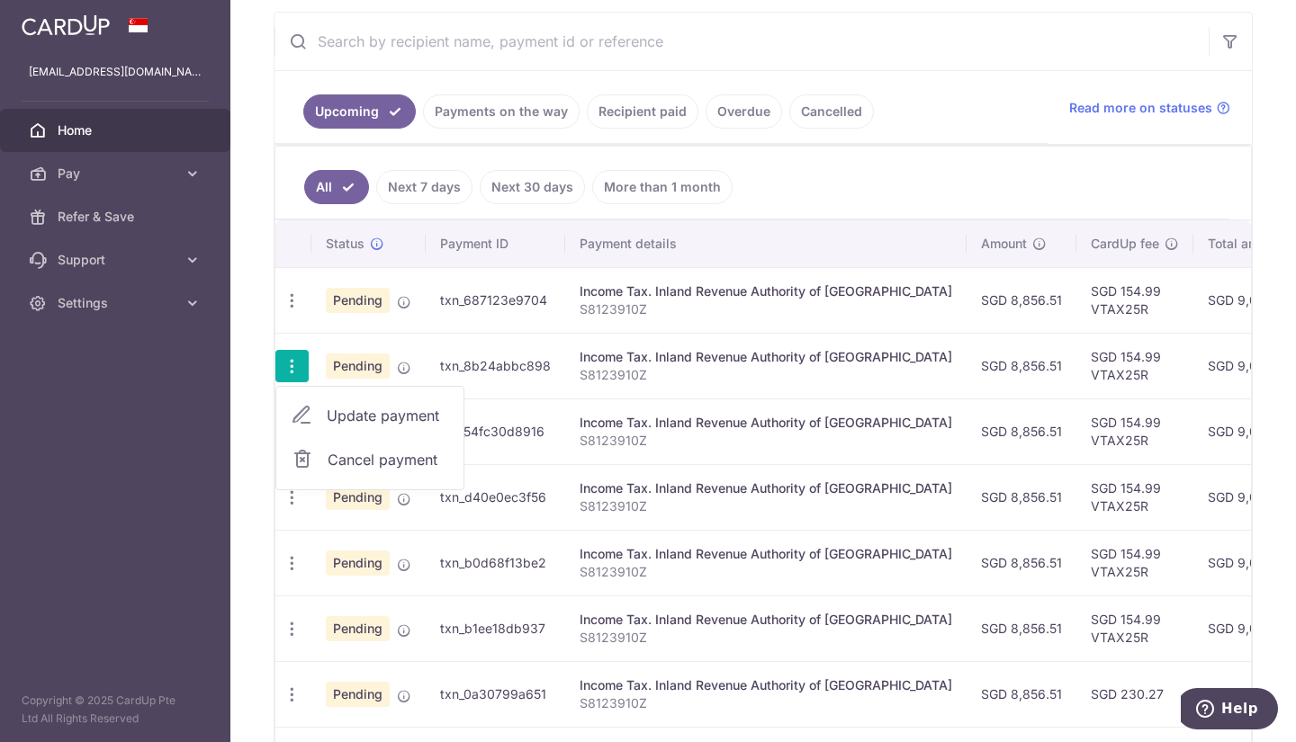
scroll to position [350, 0]
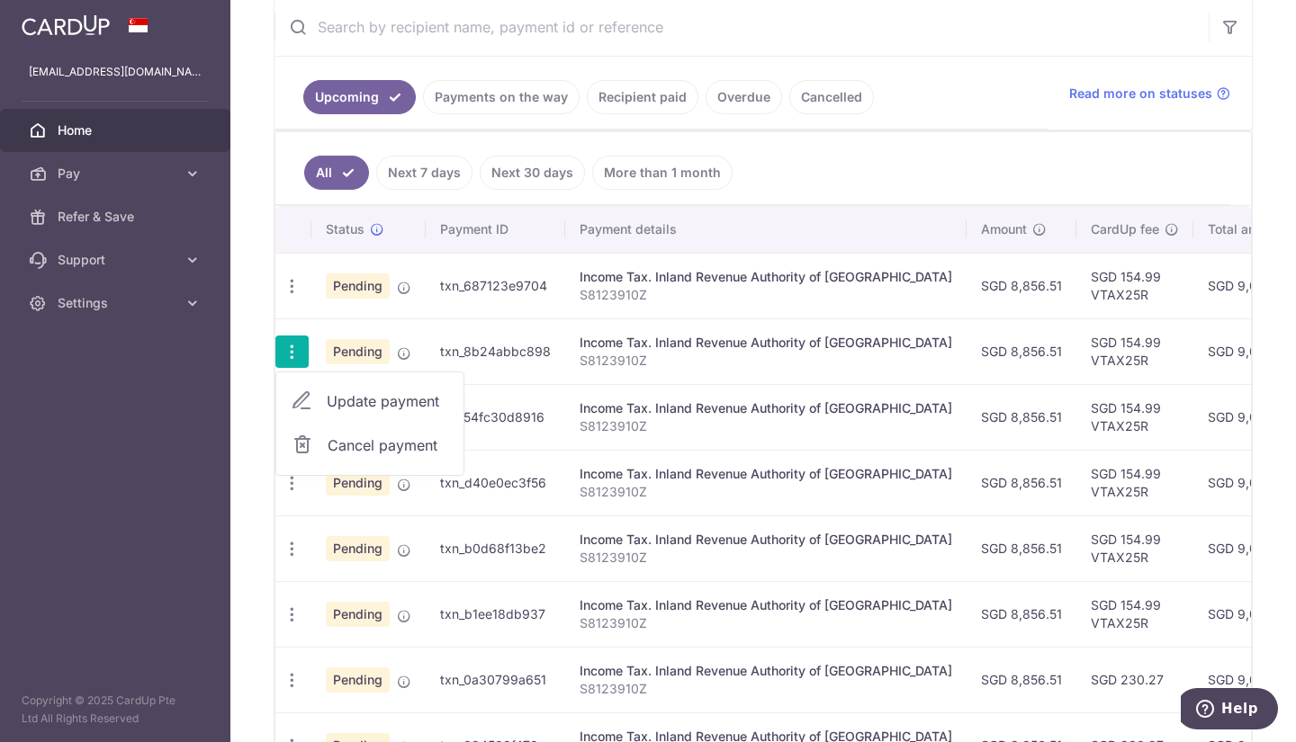
click at [199, 571] on aside "[EMAIL_ADDRESS][DOMAIN_NAME] Home Pay Payments Recipients Cards Refer & Save Su…" at bounding box center [115, 371] width 230 height 742
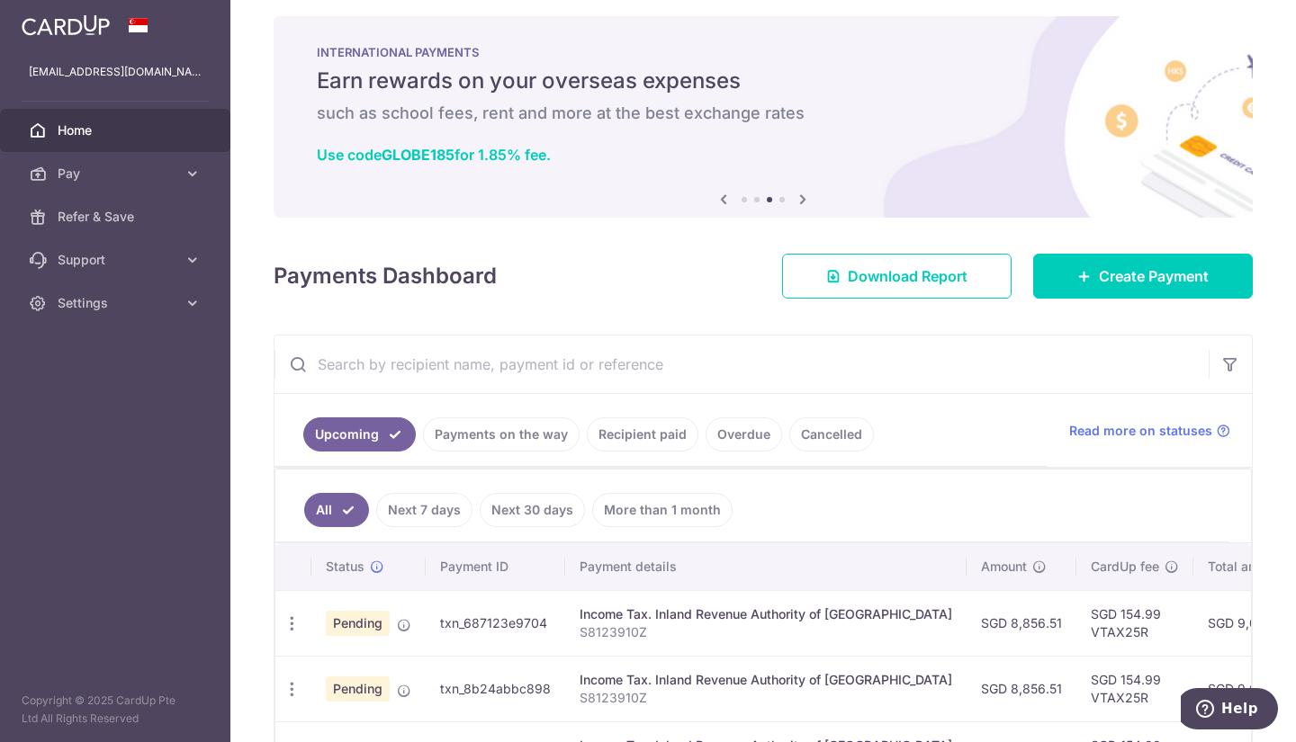
scroll to position [0, 0]
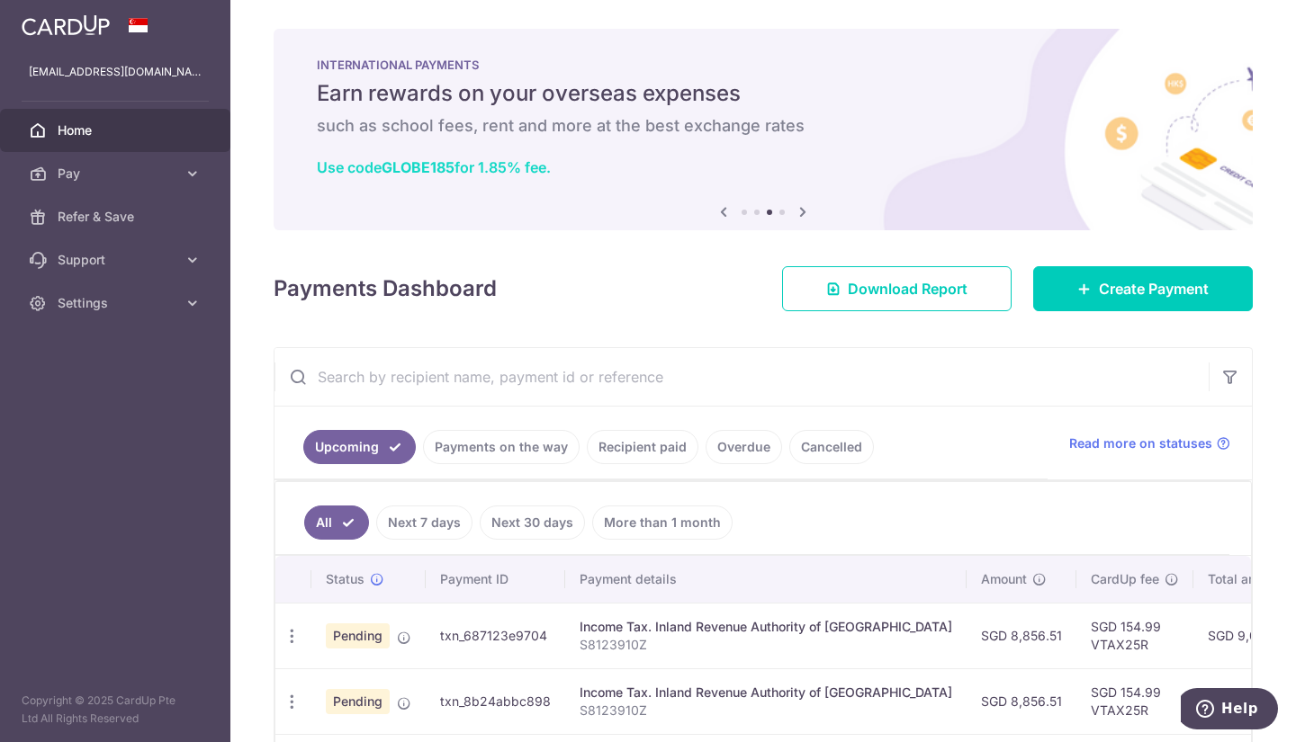
click at [418, 166] on b "GLOBE185" at bounding box center [418, 167] width 73 height 18
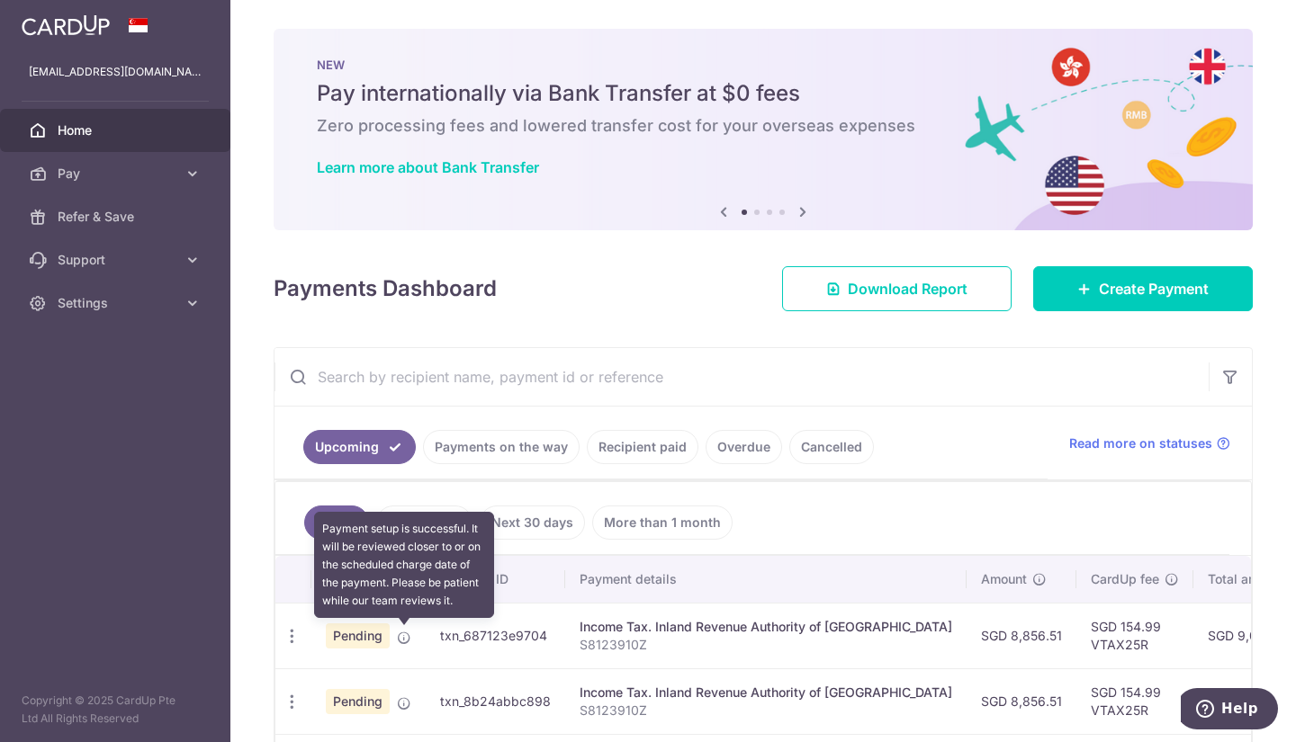
click at [400, 640] on icon at bounding box center [404, 638] width 14 height 14
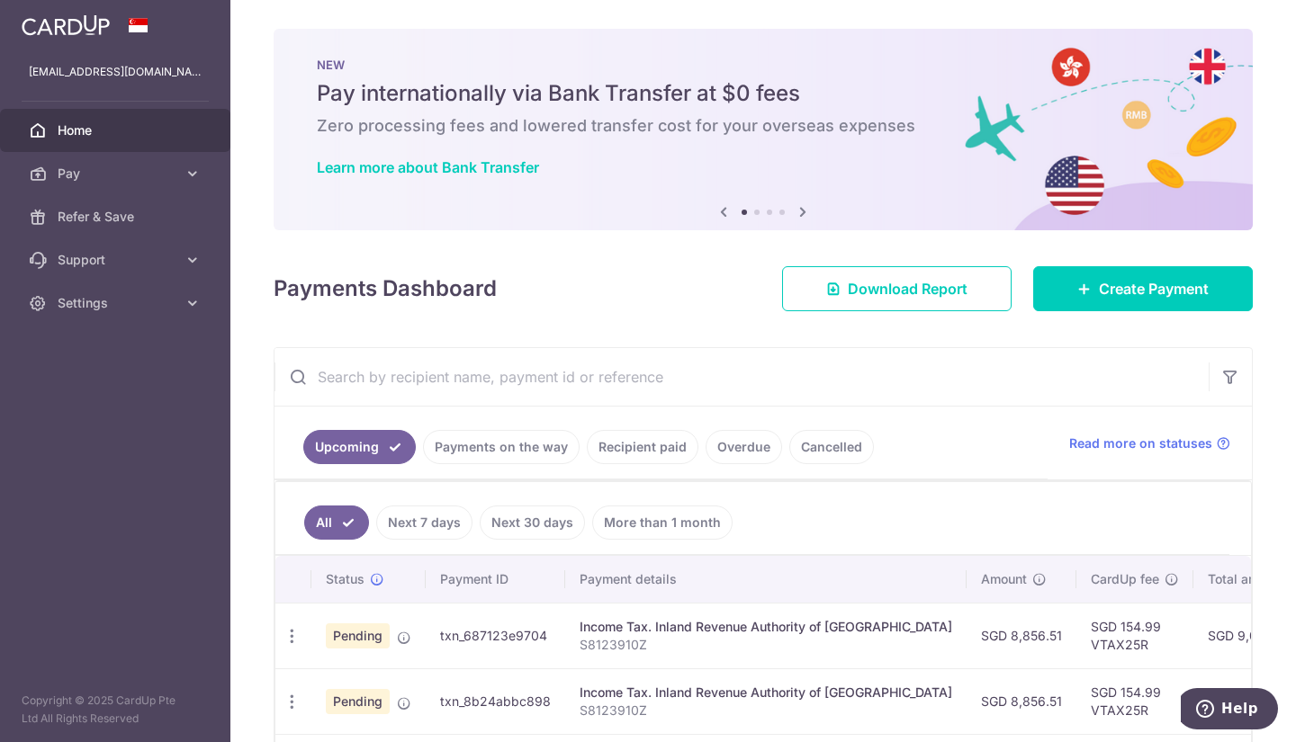
click at [381, 639] on span "Pending" at bounding box center [358, 636] width 64 height 25
